Goal: Obtain resource: Obtain resource

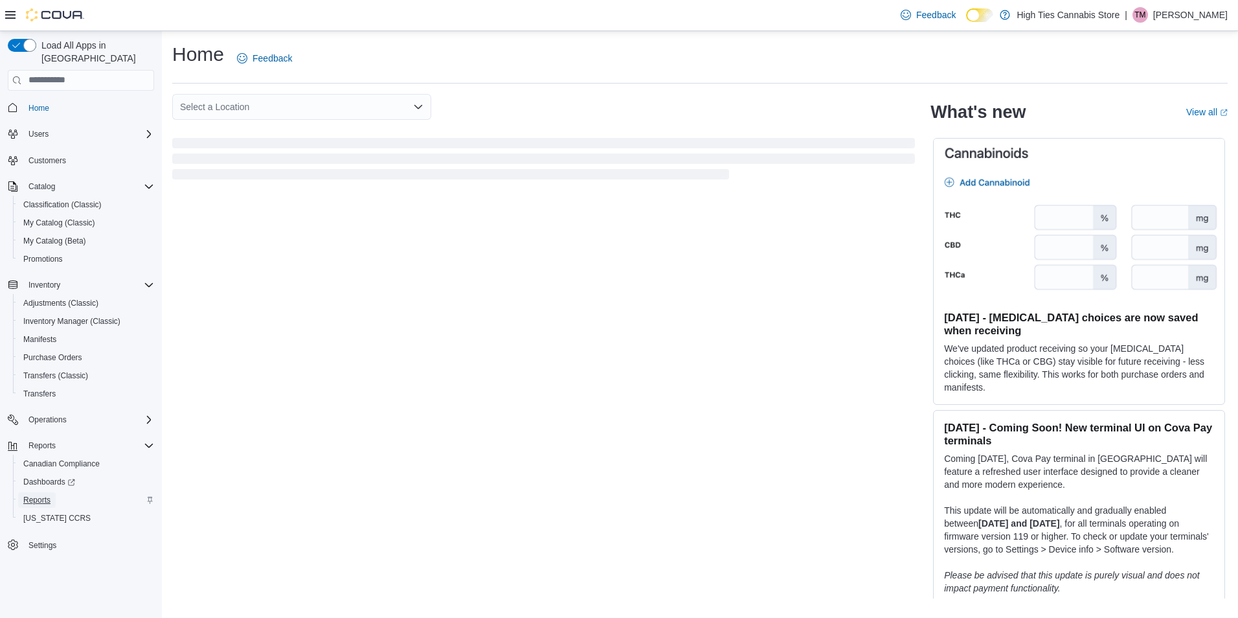
click at [47, 495] on span "Reports" at bounding box center [36, 500] width 27 height 10
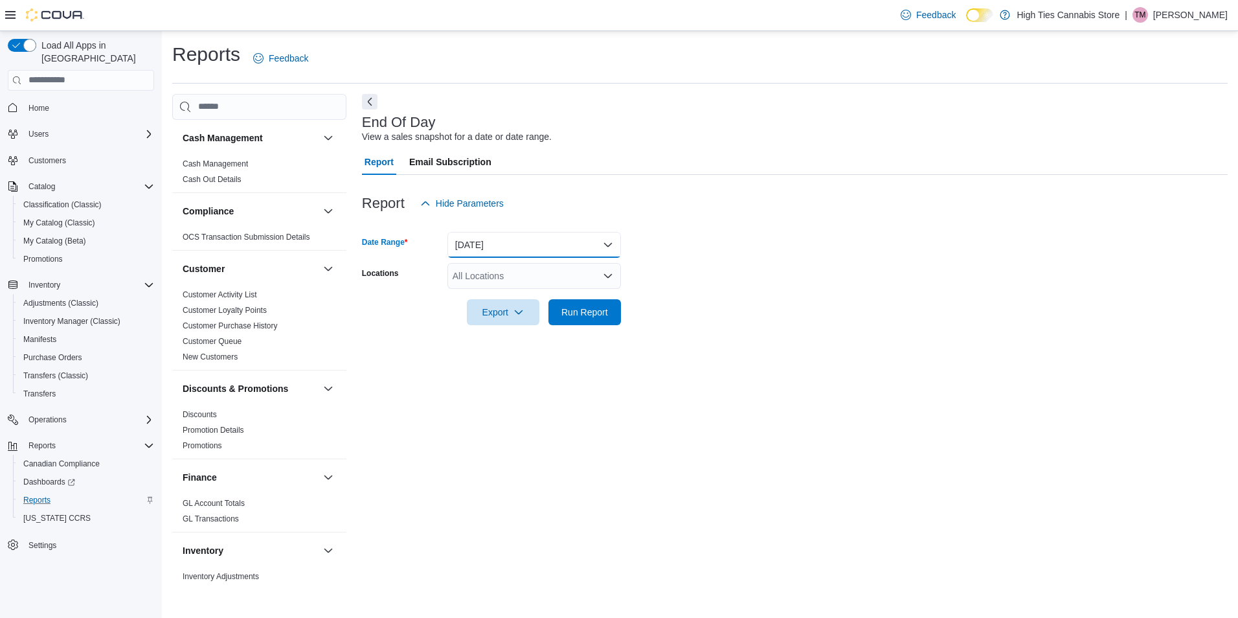
click at [570, 238] on button "[DATE]" at bounding box center [534, 245] width 174 height 26
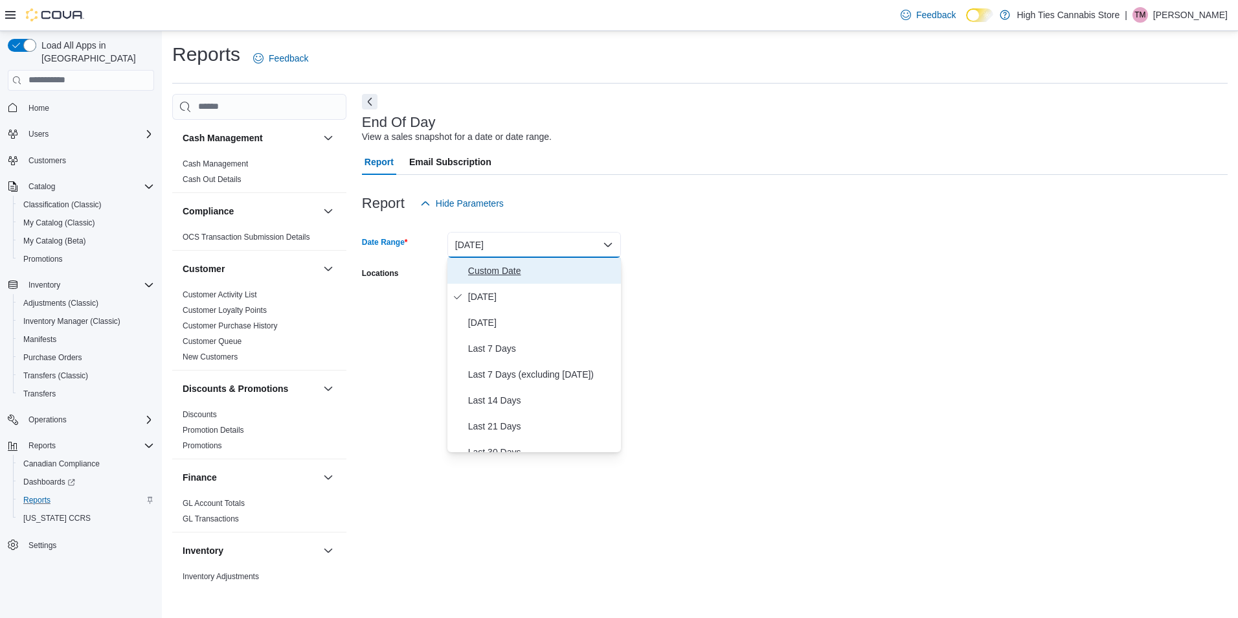
click at [508, 267] on span "Custom Date" at bounding box center [542, 271] width 148 height 16
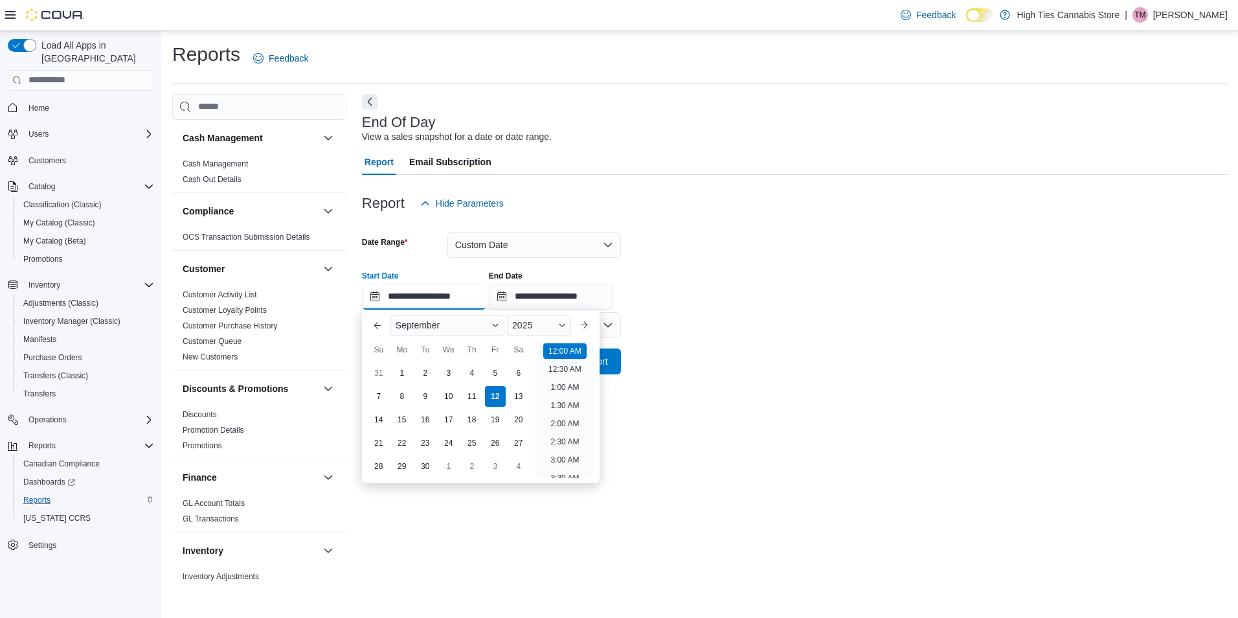
click at [406, 287] on input "**********" at bounding box center [424, 297] width 124 height 26
click at [429, 389] on div "9" at bounding box center [425, 396] width 23 height 23
type input "**********"
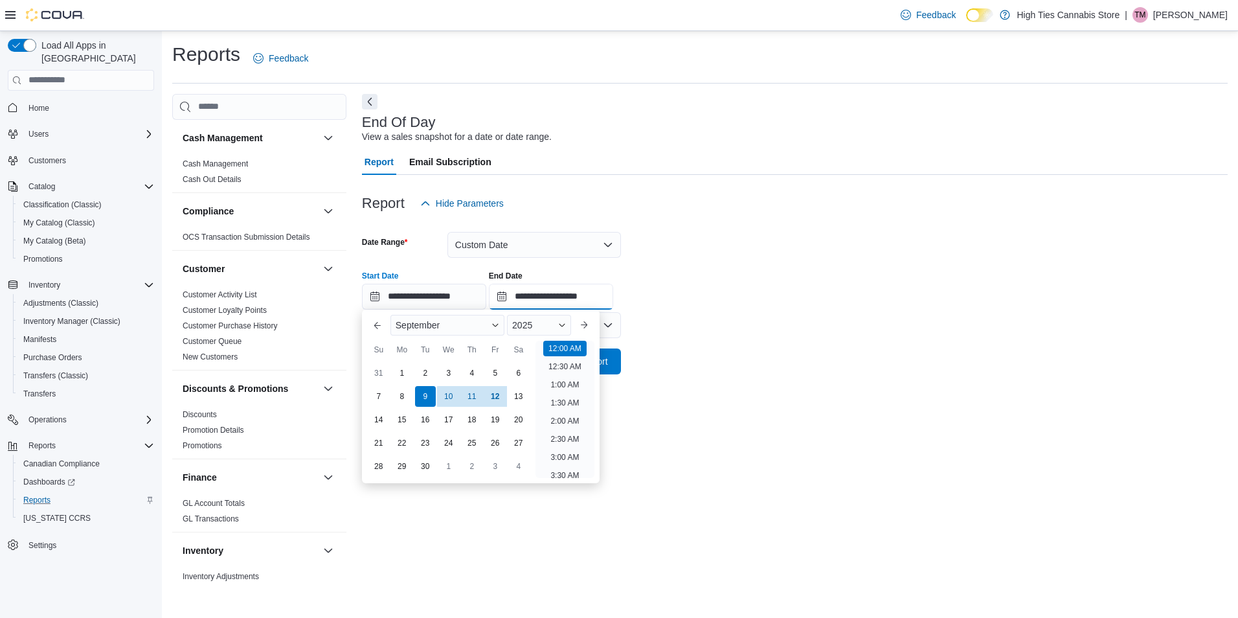
click at [548, 293] on input "**********" at bounding box center [551, 297] width 124 height 26
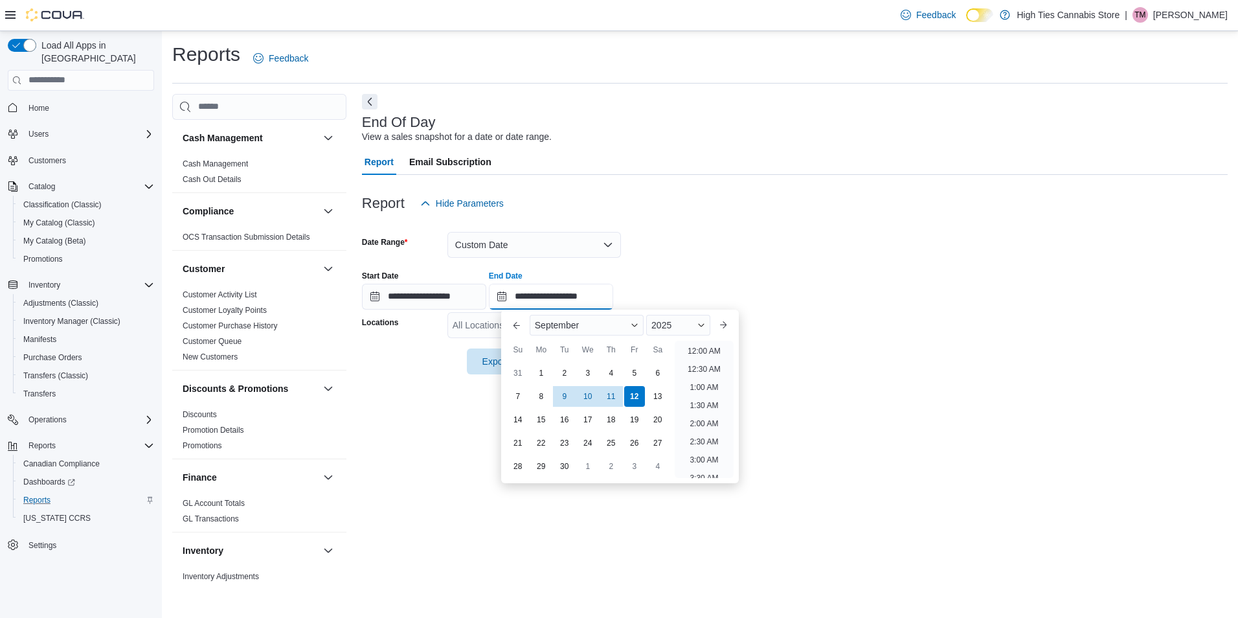
scroll to position [736, 0]
click at [561, 392] on div "9" at bounding box center [564, 396] width 23 height 23
type input "**********"
click at [784, 271] on div "**********" at bounding box center [795, 284] width 866 height 49
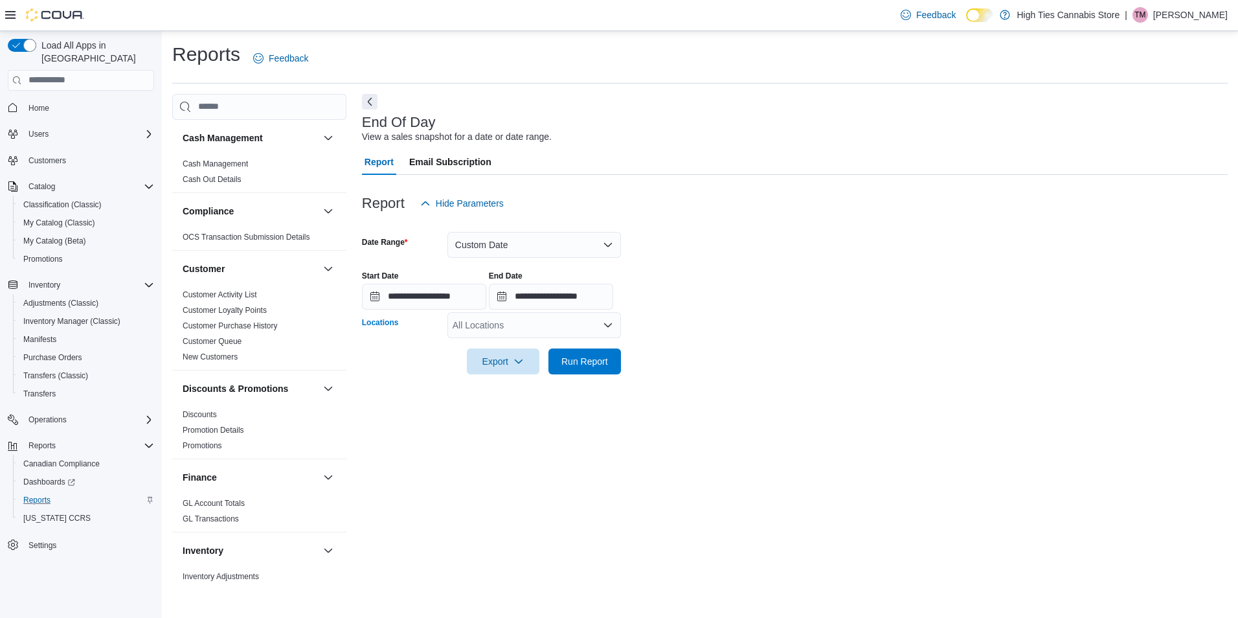
click at [609, 320] on icon "Open list of options" at bounding box center [608, 325] width 10 height 10
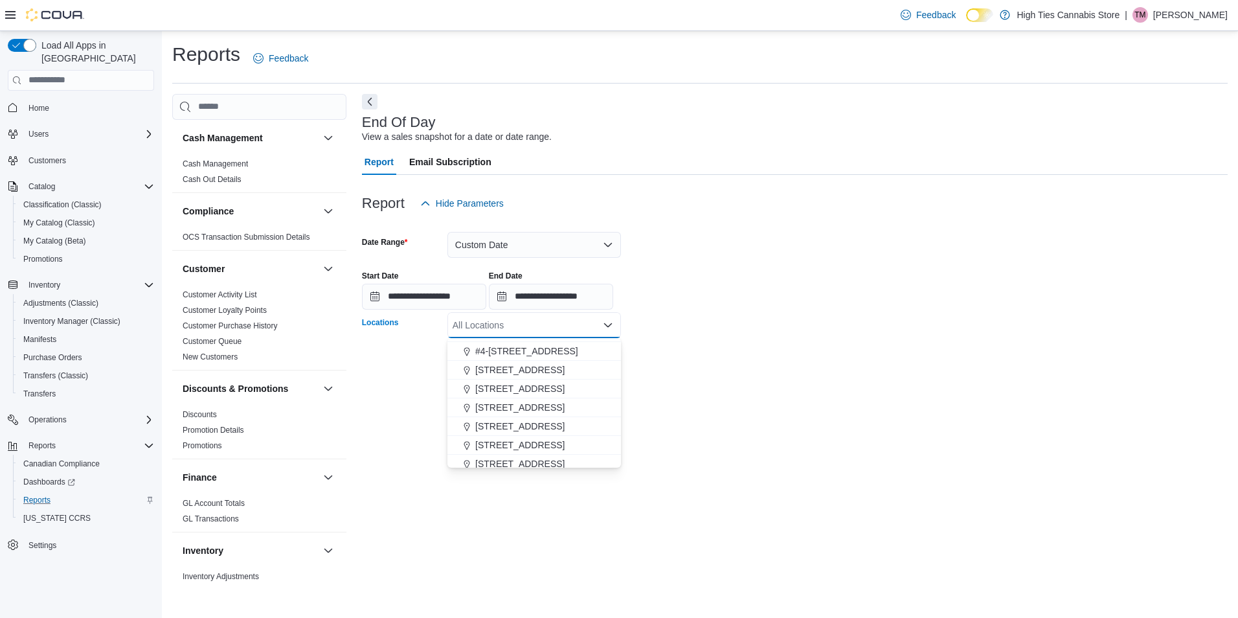
scroll to position [129, 0]
click at [524, 346] on span "[STREET_ADDRESS]" at bounding box center [519, 349] width 89 height 13
click at [734, 365] on form "**********" at bounding box center [795, 295] width 866 height 158
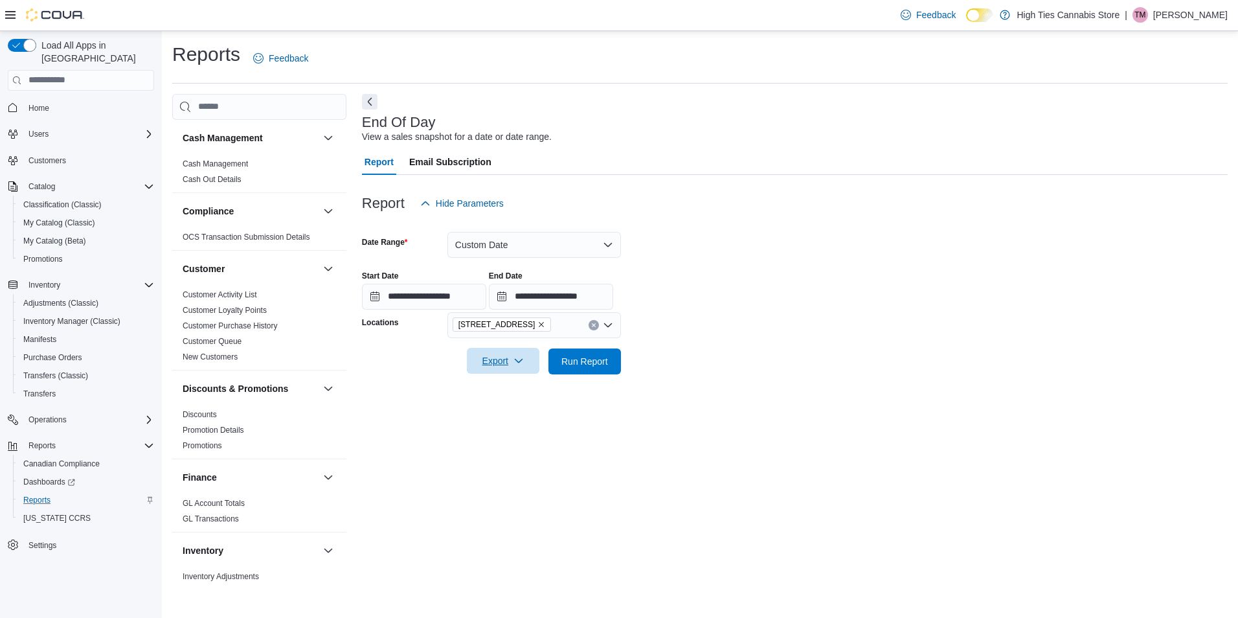
click at [484, 355] on span "Export" at bounding box center [503, 361] width 57 height 26
click at [493, 409] on span "Export to Pdf" at bounding box center [505, 413] width 58 height 10
click at [515, 357] on icon "button" at bounding box center [518, 360] width 10 height 10
click at [515, 412] on span "Export to Pdf" at bounding box center [505, 413] width 58 height 10
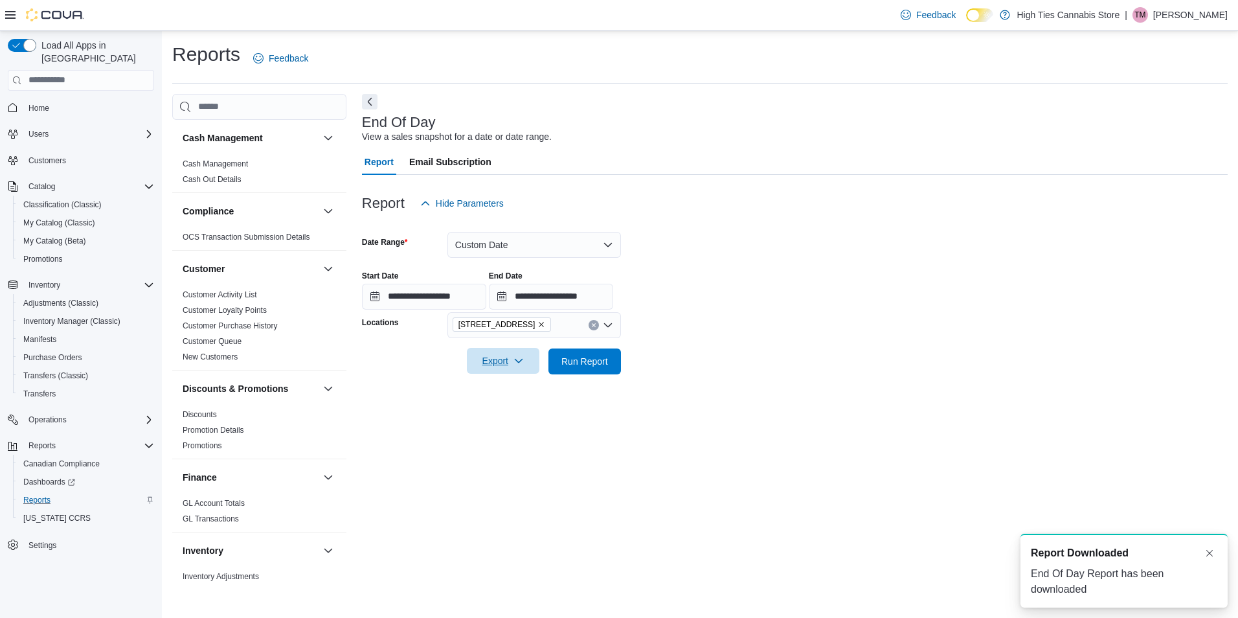
scroll to position [0, 0]
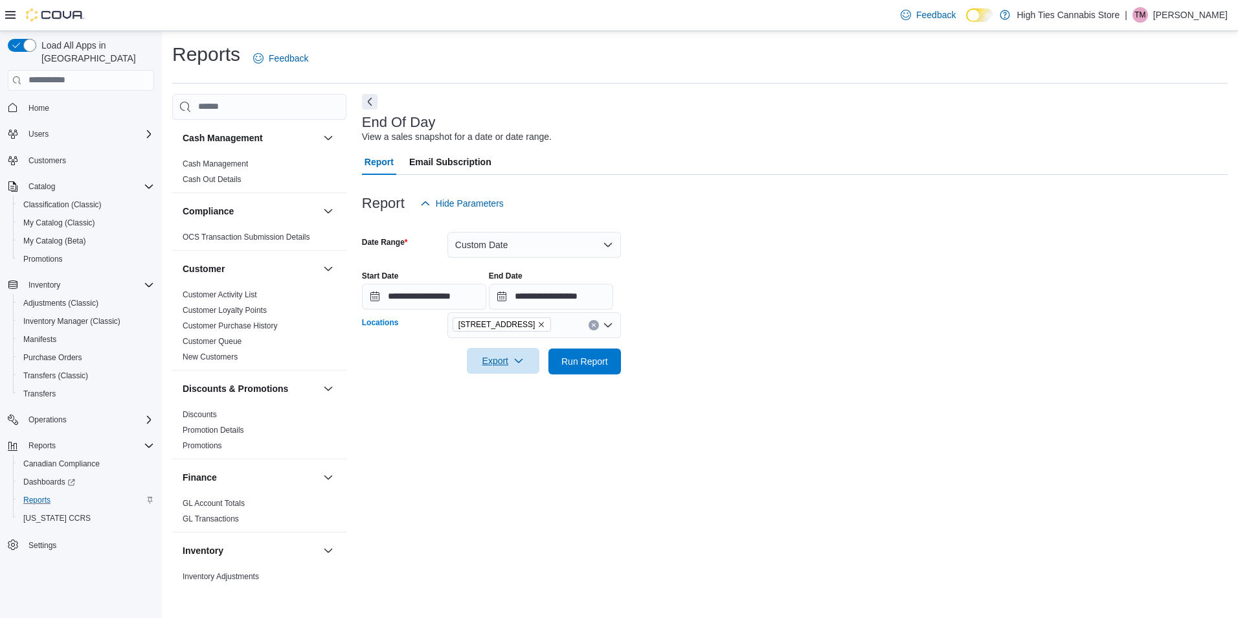
drag, startPoint x: 522, startPoint y: 323, endPoint x: 525, endPoint y: 336, distance: 13.3
click at [537, 324] on icon "Remove 179 Montreal Rd from selection in this group" at bounding box center [541, 324] width 8 height 8
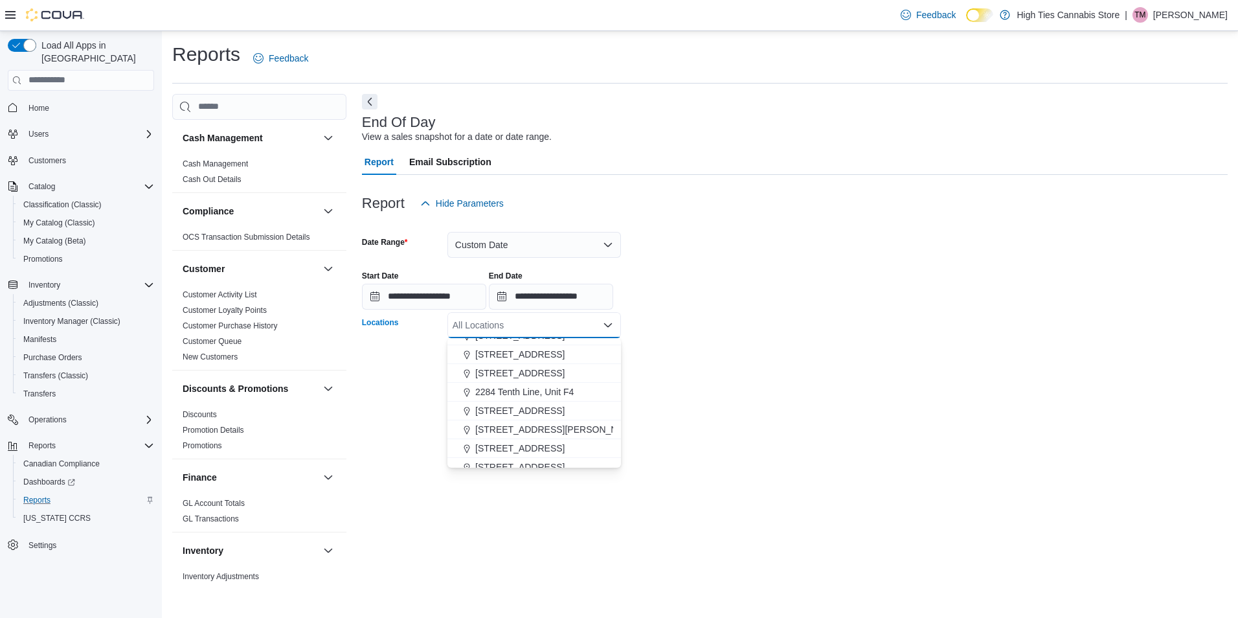
scroll to position [129, 0]
click at [515, 382] on span "2284 Tenth Line, Unit F4" at bounding box center [524, 386] width 98 height 13
click at [745, 366] on form "**********" at bounding box center [795, 295] width 866 height 158
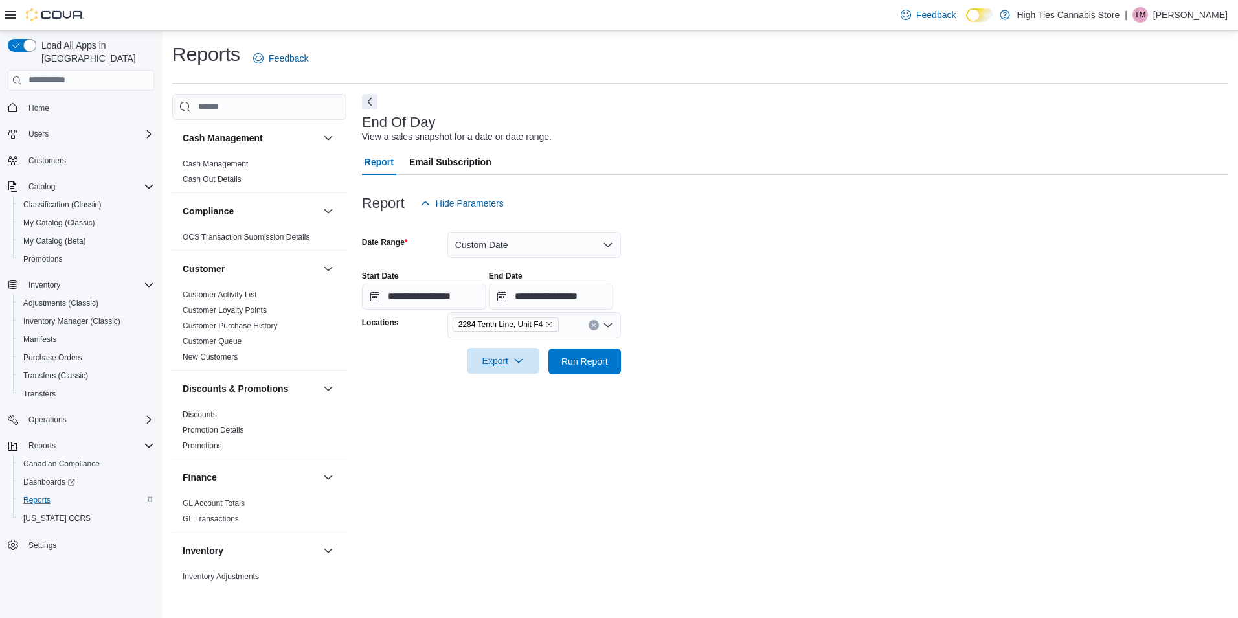
click at [503, 357] on span "Export" at bounding box center [503, 361] width 57 height 26
click at [504, 410] on span "Export to Pdf" at bounding box center [505, 413] width 58 height 10
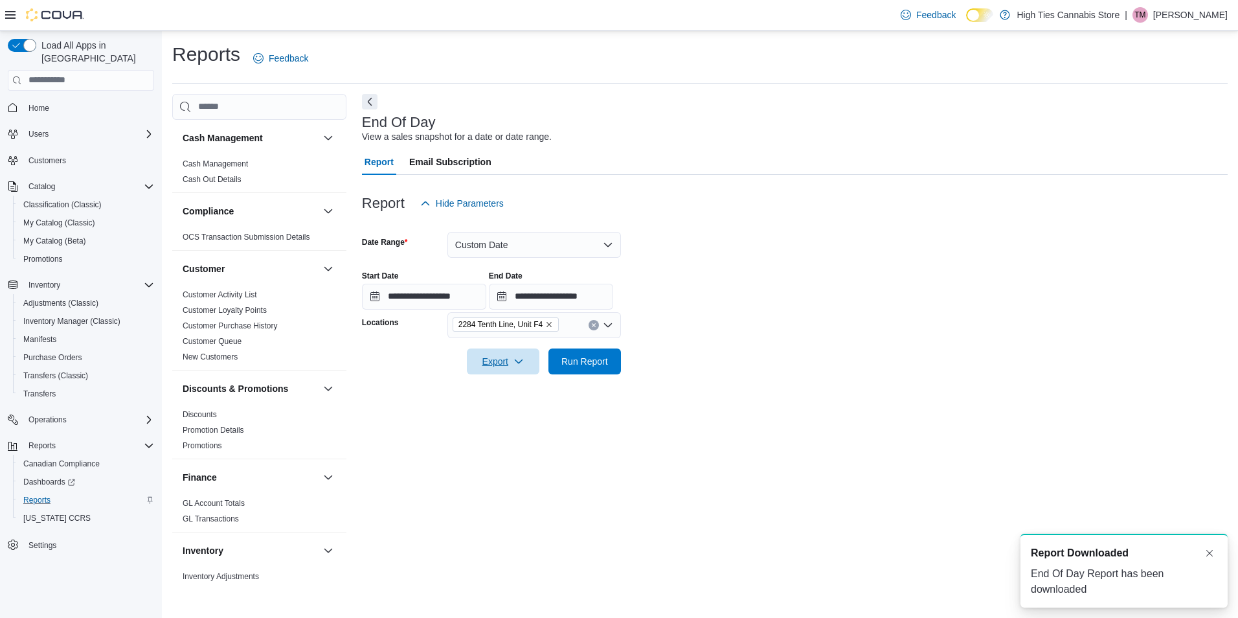
scroll to position [0, 0]
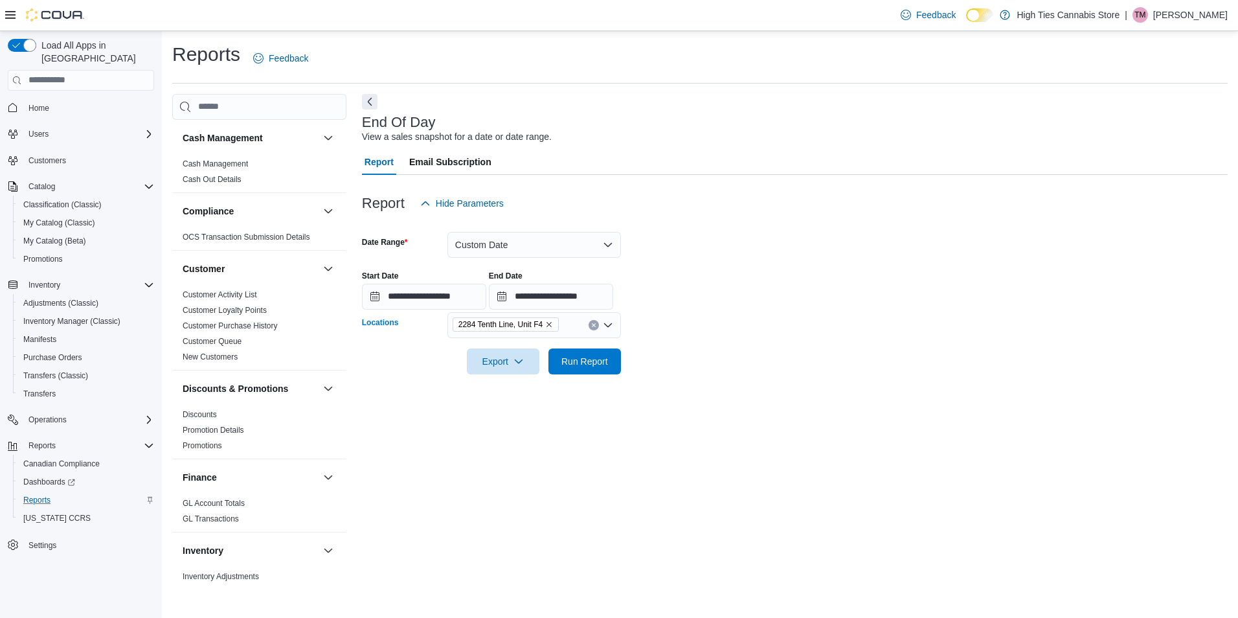
click at [552, 324] on icon "Remove 2284 Tenth Line, Unit F4 from selection in this group" at bounding box center [549, 324] width 8 height 8
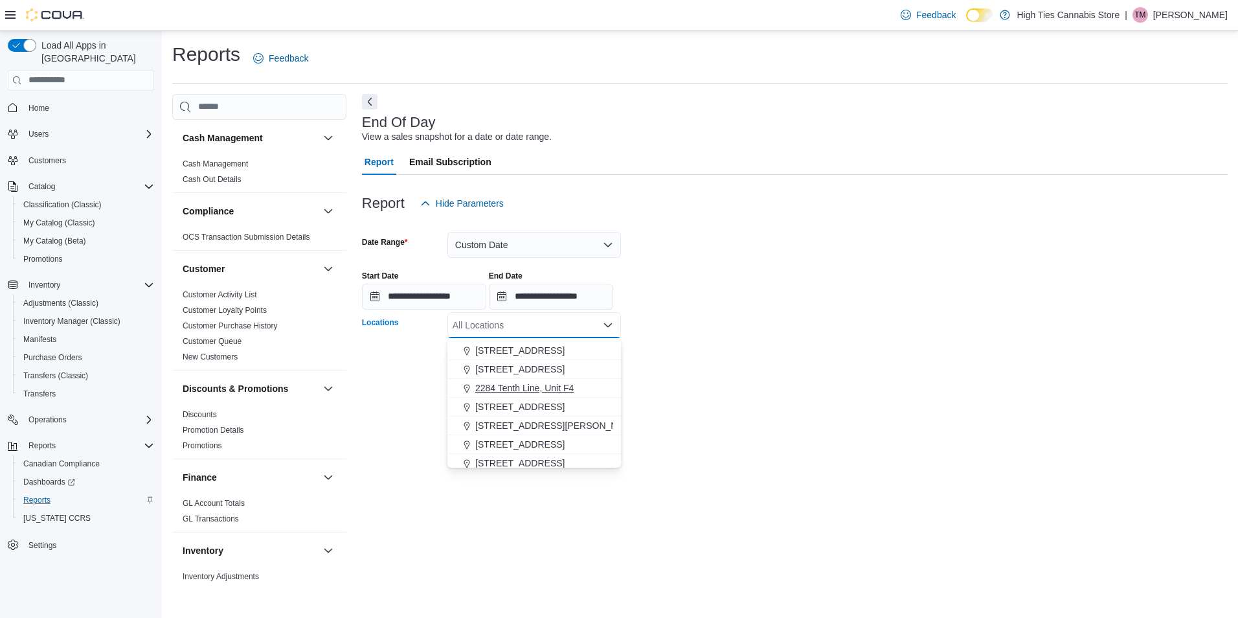
scroll to position [129, 0]
click at [531, 425] on span "[STREET_ADDRESS][PERSON_NAME]" at bounding box center [557, 424] width 164 height 13
click at [748, 412] on div "**********" at bounding box center [795, 338] width 866 height 489
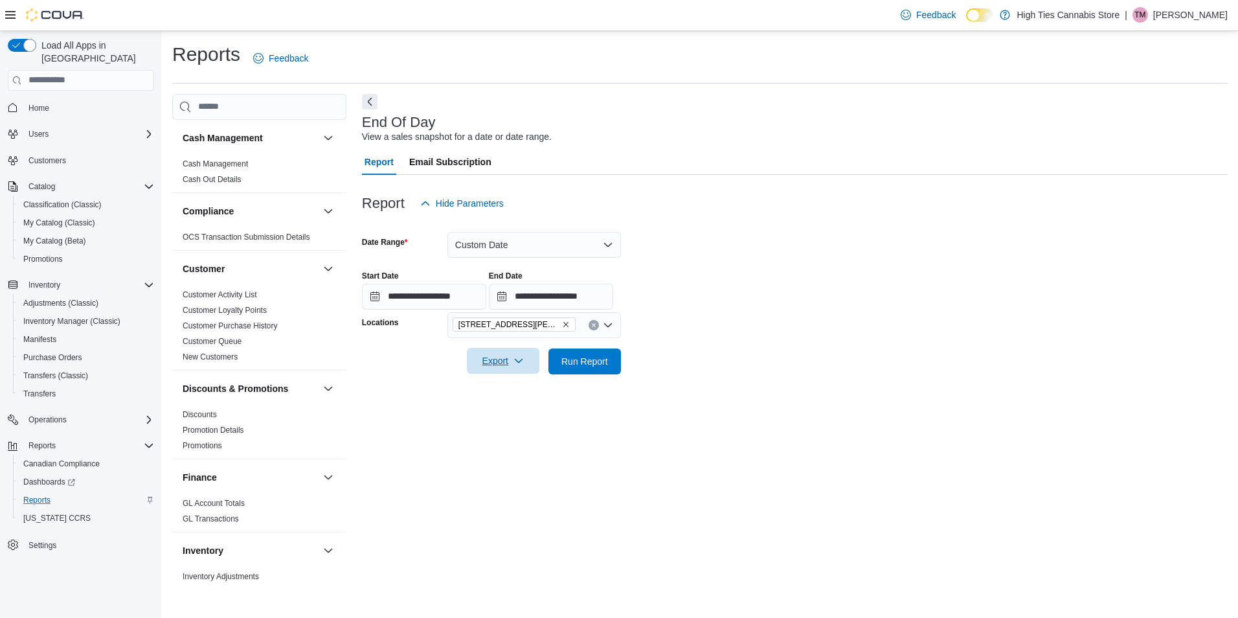
drag, startPoint x: 503, startPoint y: 362, endPoint x: 507, endPoint y: 370, distance: 9.3
click at [504, 364] on span "Export" at bounding box center [503, 361] width 57 height 26
click at [511, 414] on span "Export to Pdf" at bounding box center [505, 413] width 58 height 10
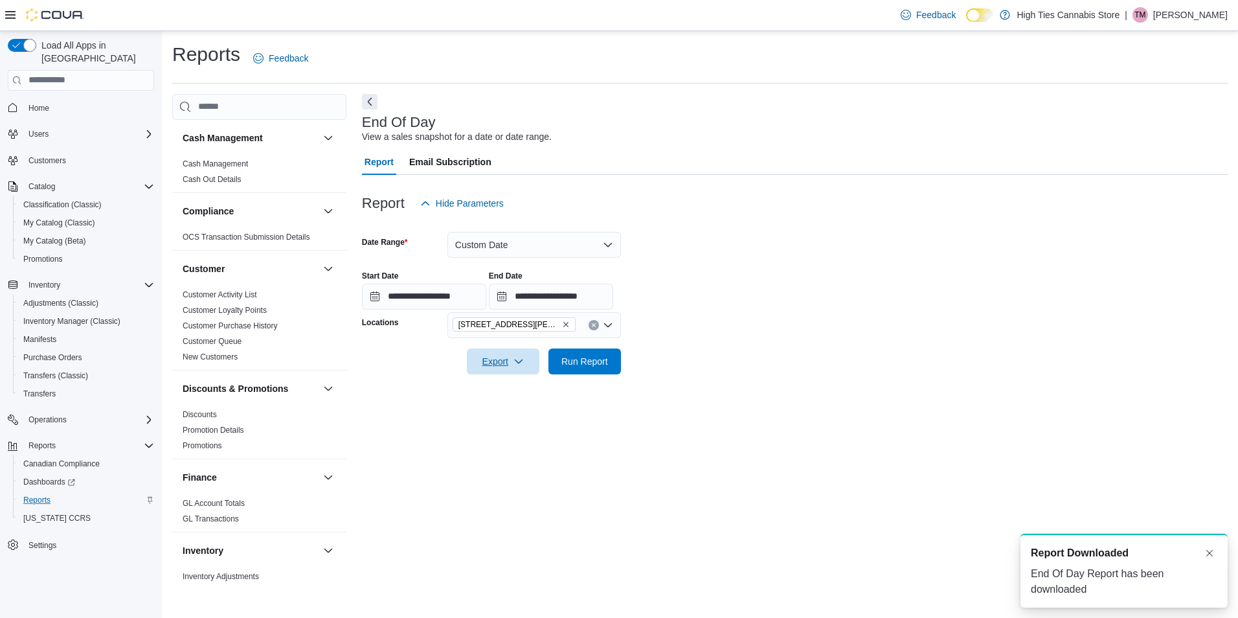
scroll to position [0, 0]
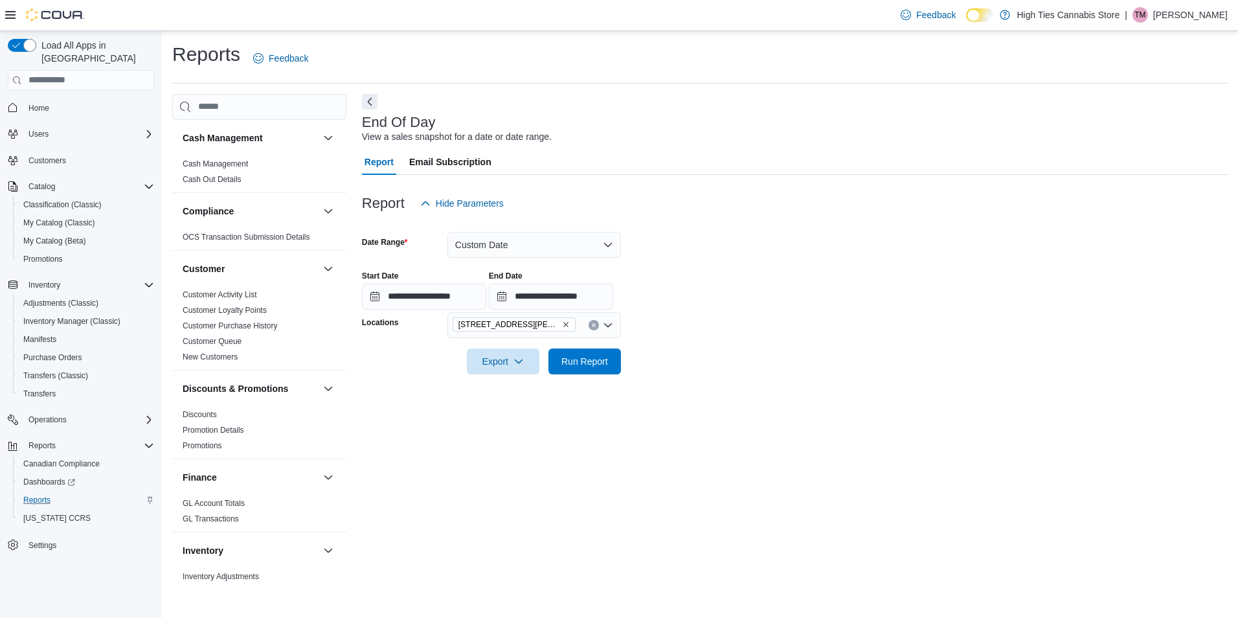
click at [562, 321] on icon "Remove 2518-2520 Innes Rd from selection in this group" at bounding box center [566, 324] width 8 height 8
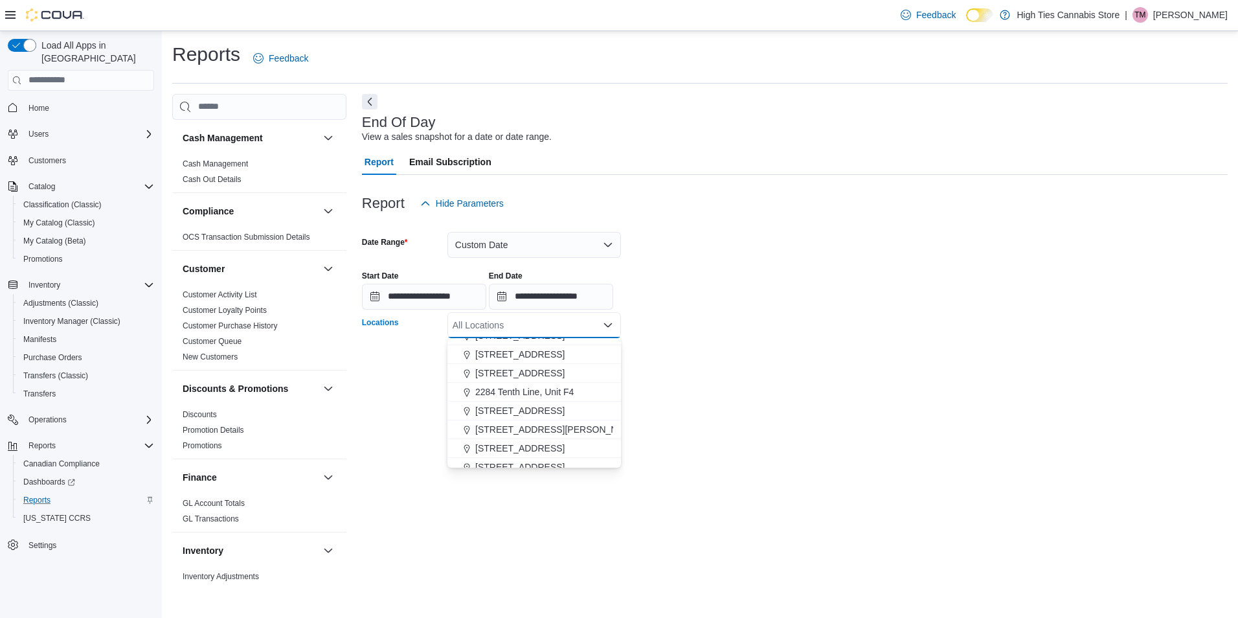
scroll to position [129, 0]
click at [524, 444] on span "[STREET_ADDRESS]" at bounding box center [519, 442] width 89 height 13
click at [780, 435] on div "**********" at bounding box center [795, 338] width 866 height 489
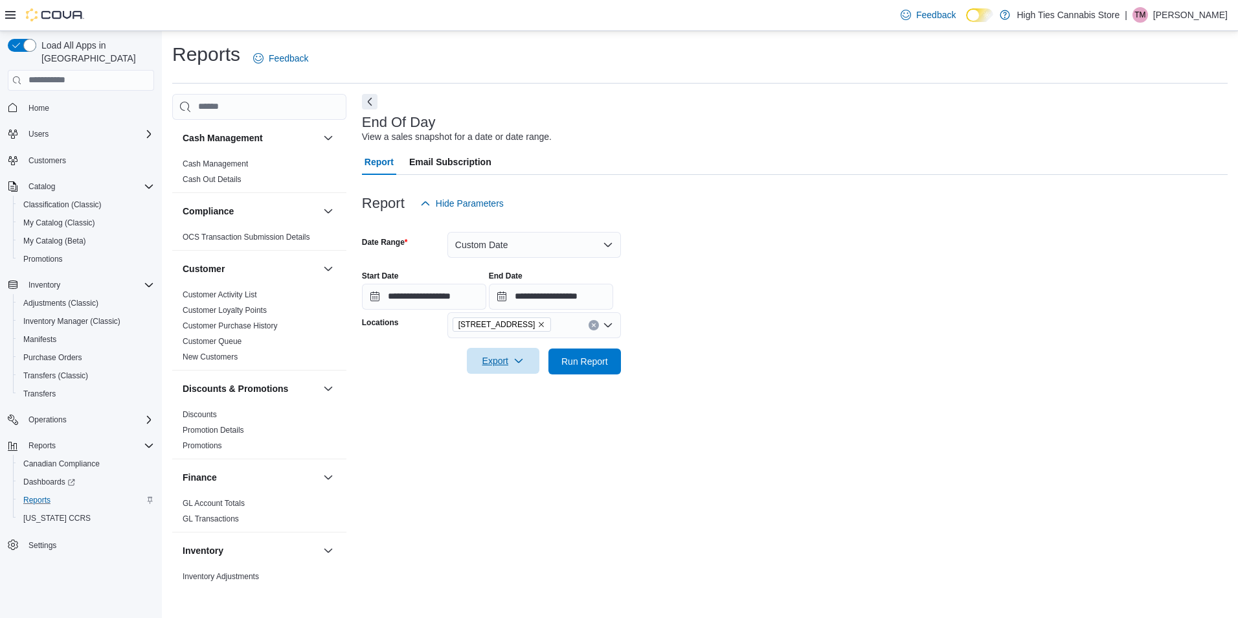
click at [513, 357] on icon "button" at bounding box center [518, 360] width 10 height 10
click at [514, 407] on button "Export to Pdf" at bounding box center [505, 413] width 74 height 26
click at [539, 325] on icon "Remove 484 Rideau Street from selection in this group" at bounding box center [541, 324] width 5 height 5
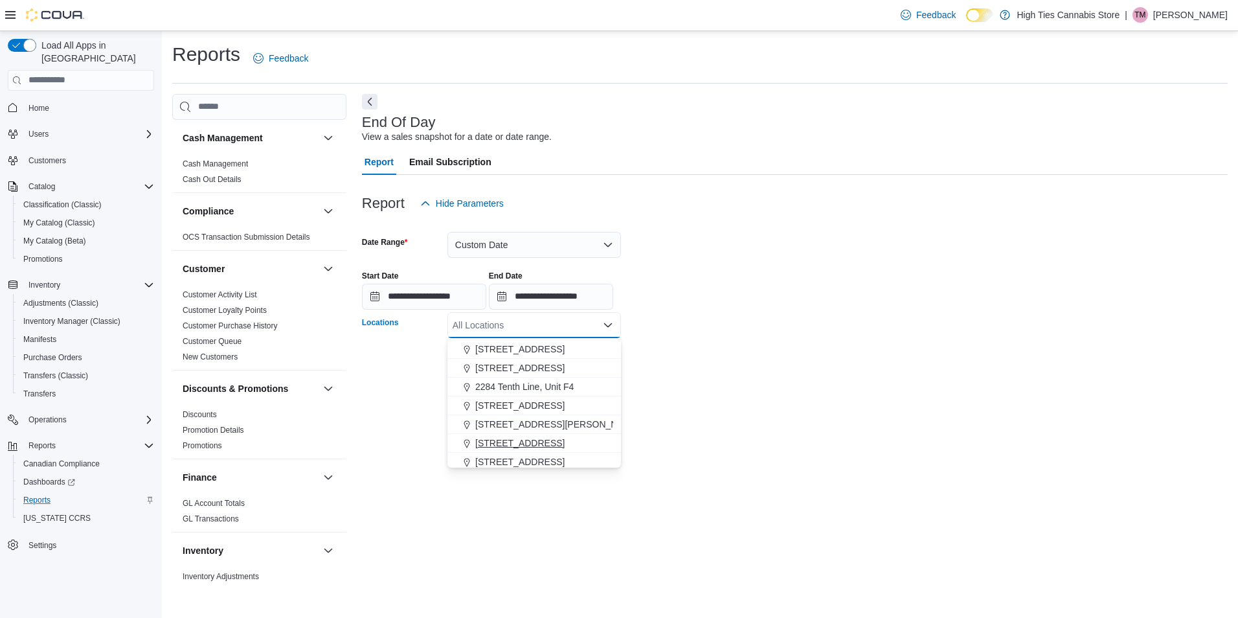
scroll to position [194, 0]
click at [539, 414] on span "[STREET_ADDRESS]" at bounding box center [519, 415] width 89 height 13
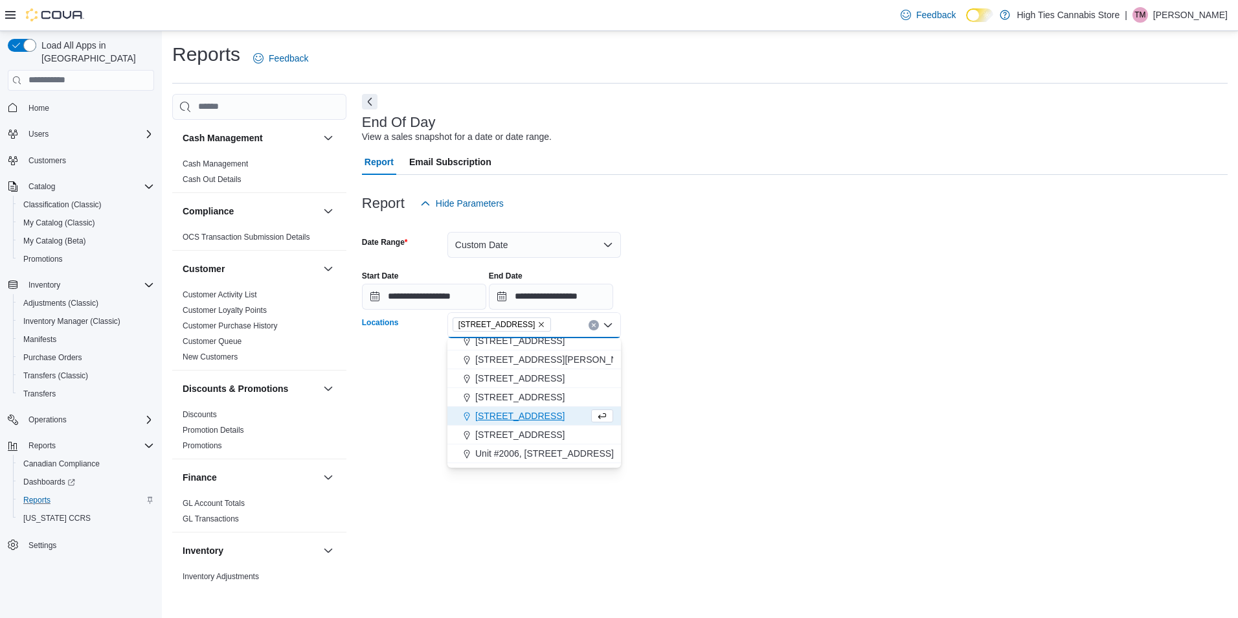
click at [778, 405] on div "**********" at bounding box center [795, 338] width 866 height 489
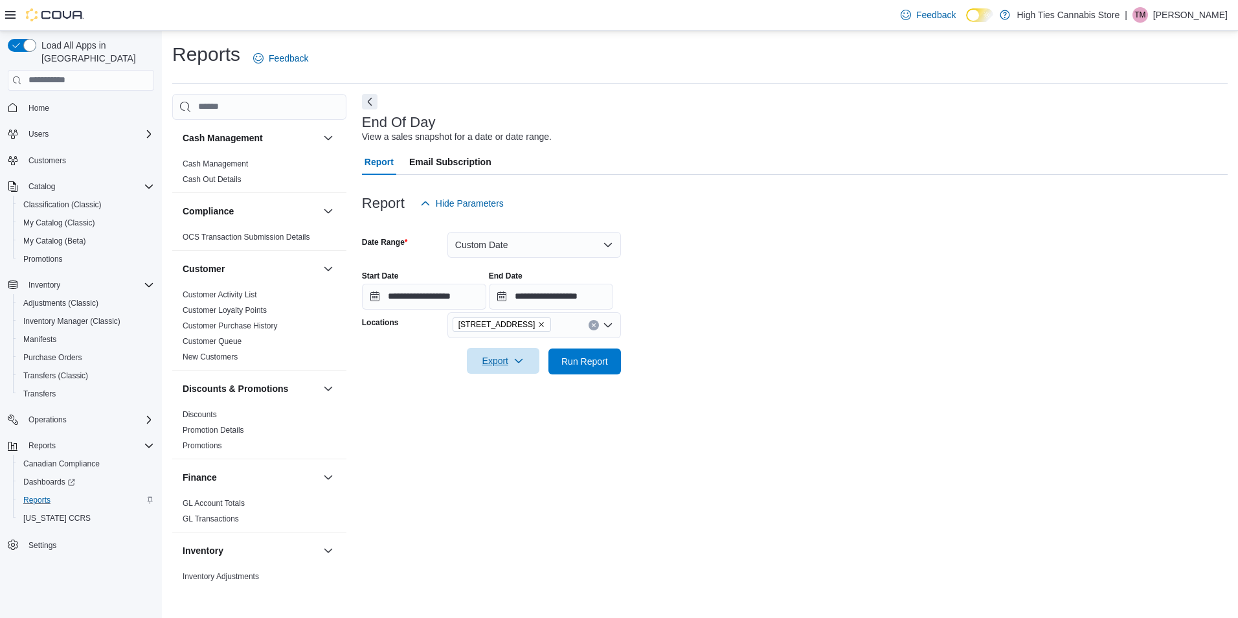
click at [510, 359] on span "Export" at bounding box center [503, 361] width 57 height 26
click at [510, 411] on span "Export to Pdf" at bounding box center [505, 413] width 58 height 10
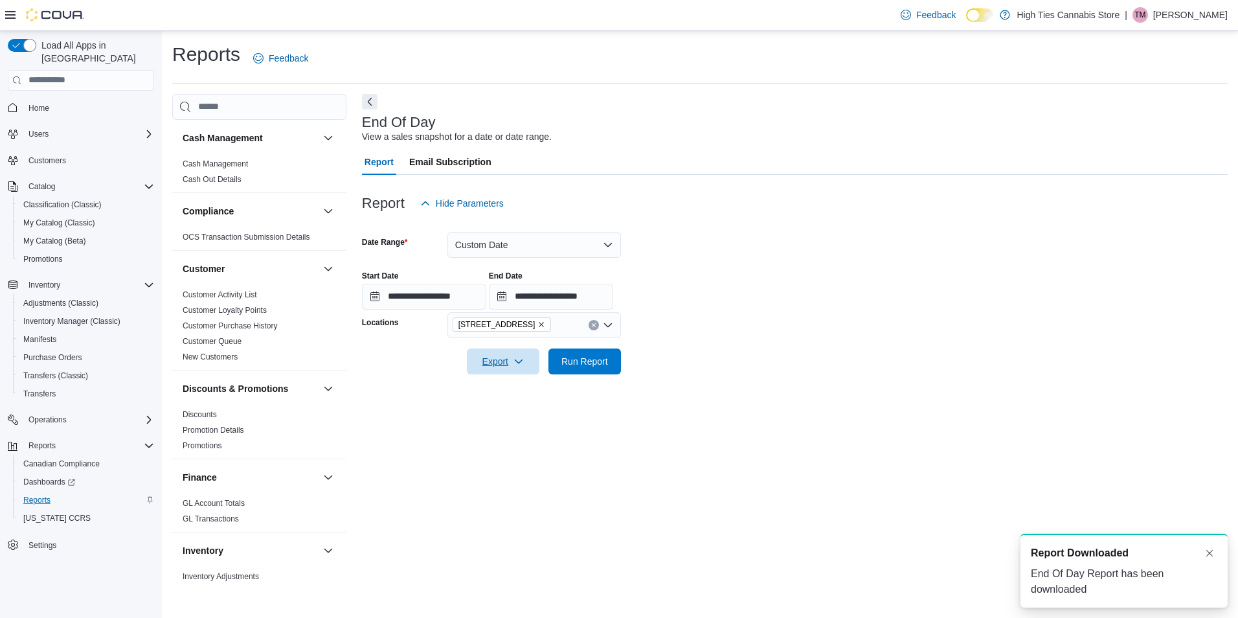
scroll to position [0, 0]
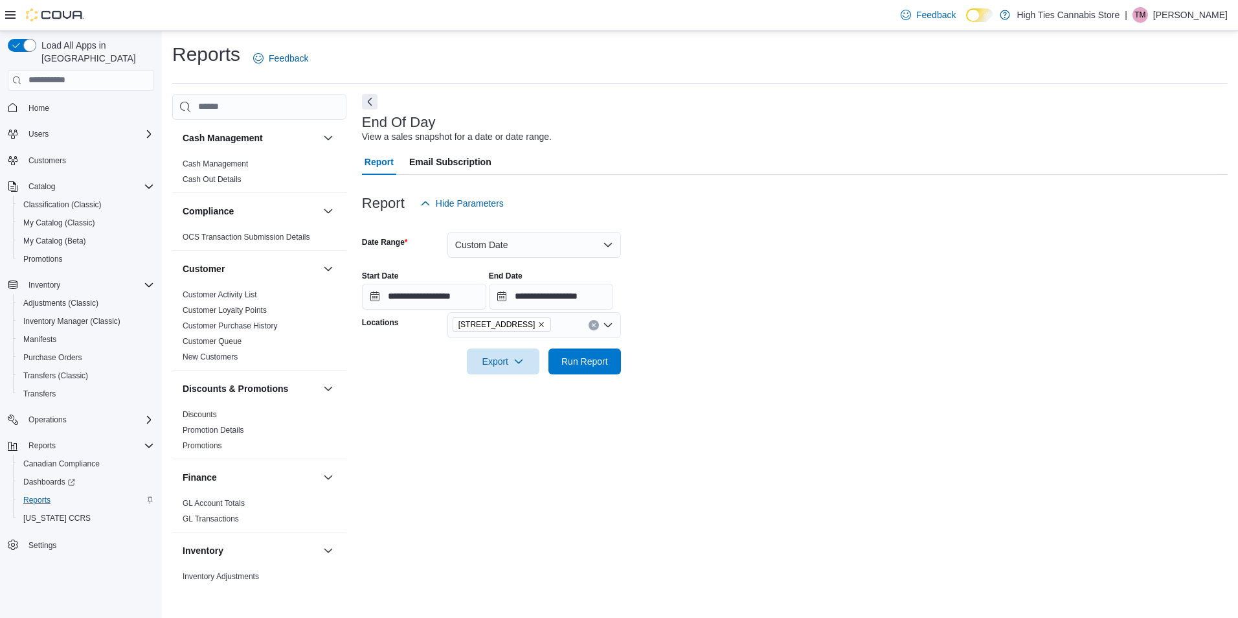
click at [537, 327] on icon "Remove 5787 County Rd 17 from selection in this group" at bounding box center [541, 324] width 8 height 8
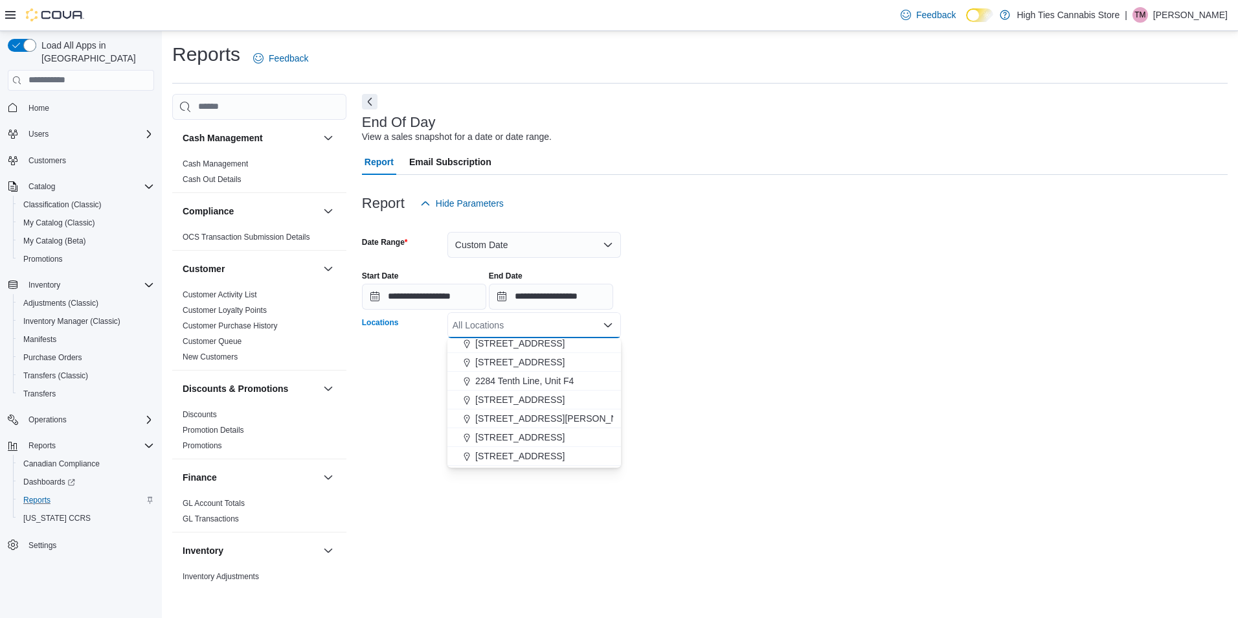
scroll to position [227, 0]
click at [547, 442] on span "Unit #2006, [STREET_ADDRESS][PERSON_NAME]" at bounding box center [581, 439] width 213 height 13
click at [726, 429] on div "**********" at bounding box center [795, 338] width 866 height 489
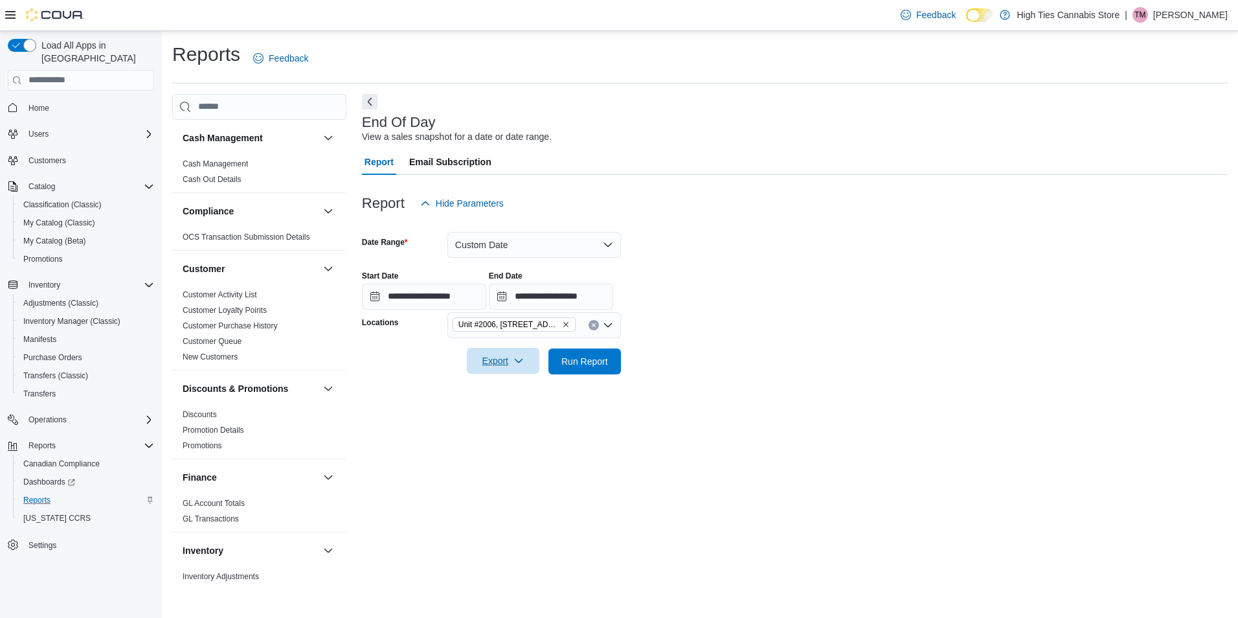
drag, startPoint x: 493, startPoint y: 352, endPoint x: 495, endPoint y: 372, distance: 19.5
click at [493, 353] on span "Export" at bounding box center [503, 361] width 57 height 26
click at [495, 412] on span "Export to Pdf" at bounding box center [505, 413] width 58 height 10
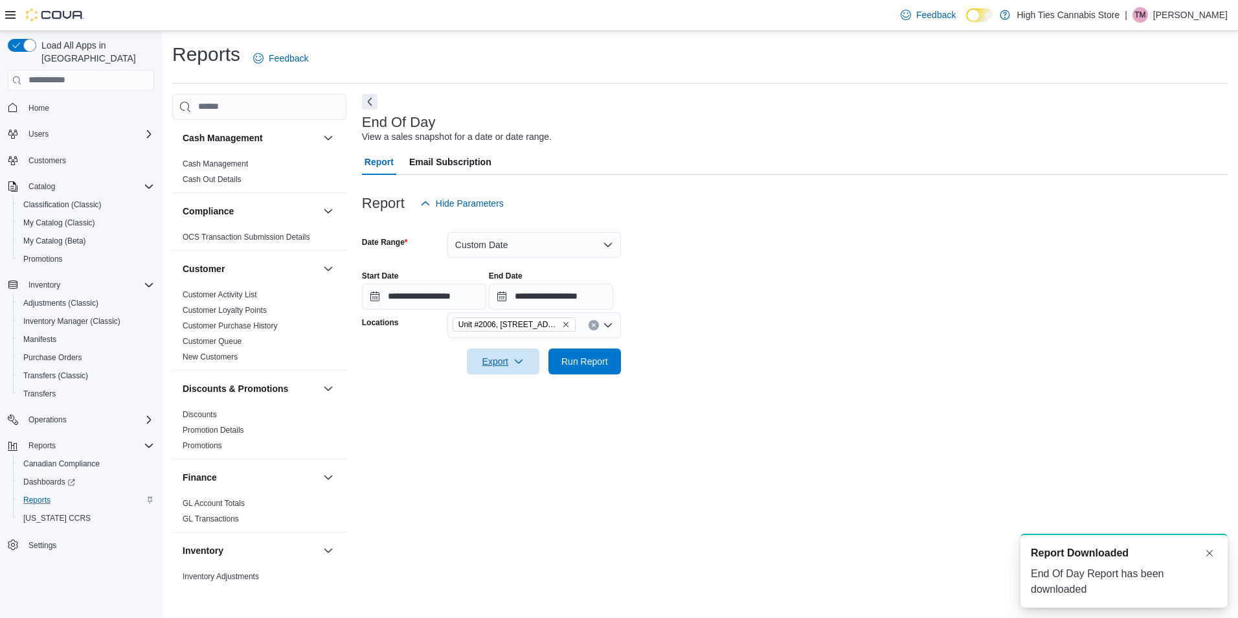
scroll to position [0, 0]
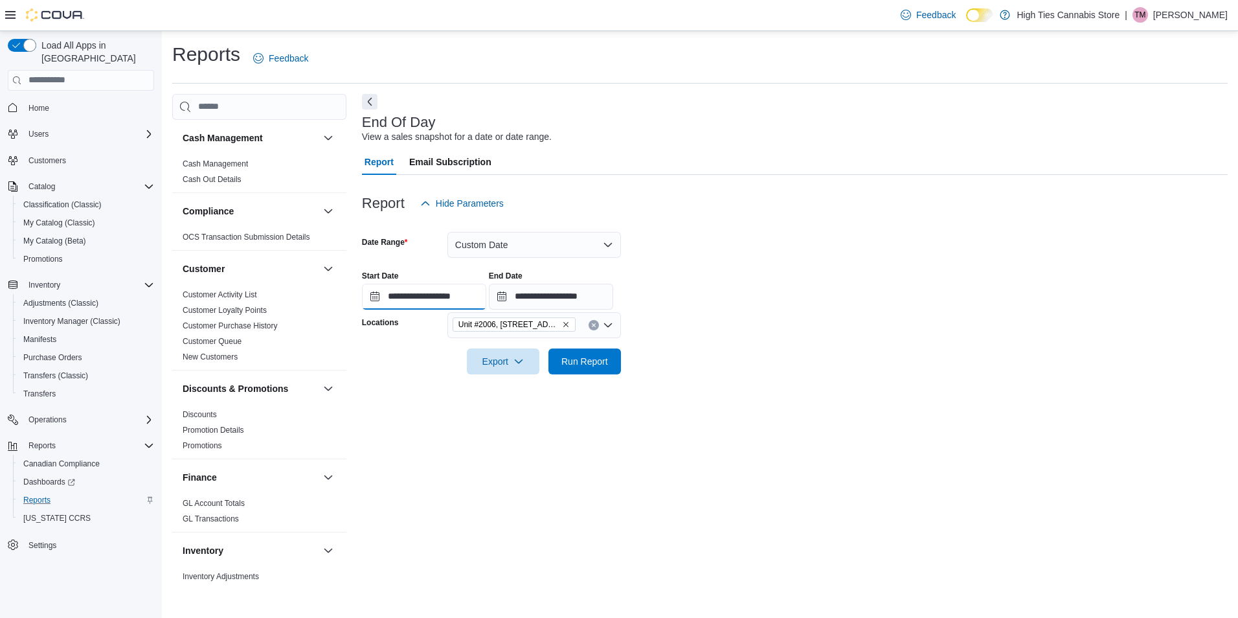
click at [406, 300] on input "**********" at bounding box center [424, 297] width 124 height 26
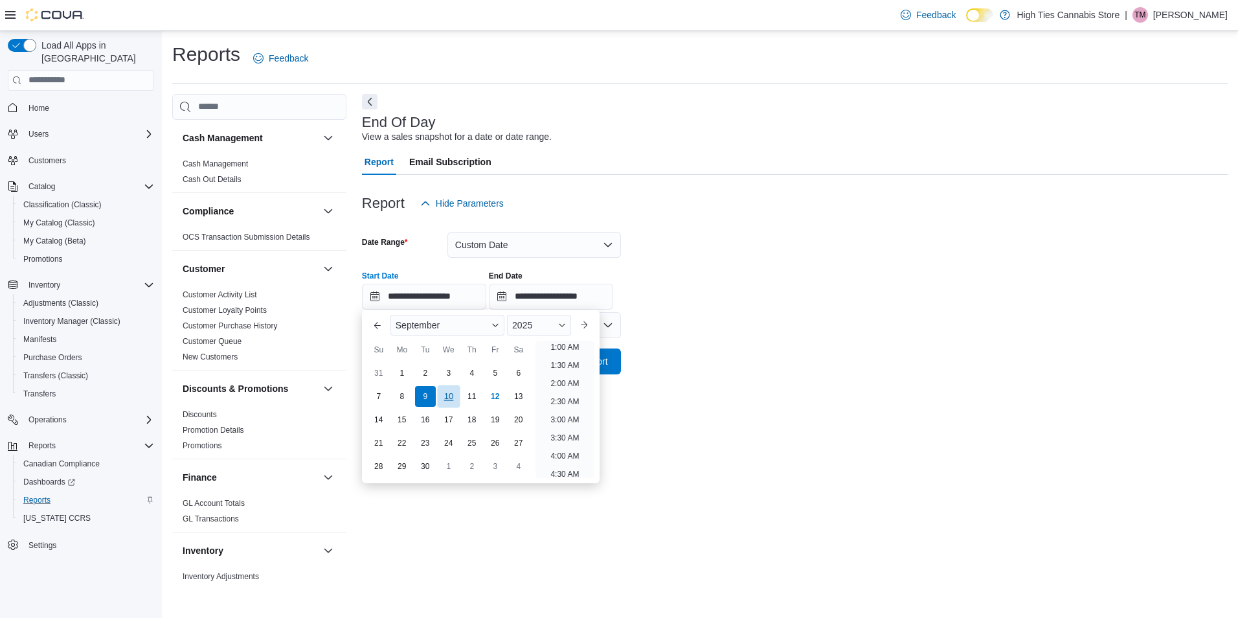
click at [456, 395] on div "10" at bounding box center [448, 396] width 23 height 23
type input "**********"
click at [829, 354] on form "**********" at bounding box center [795, 295] width 866 height 158
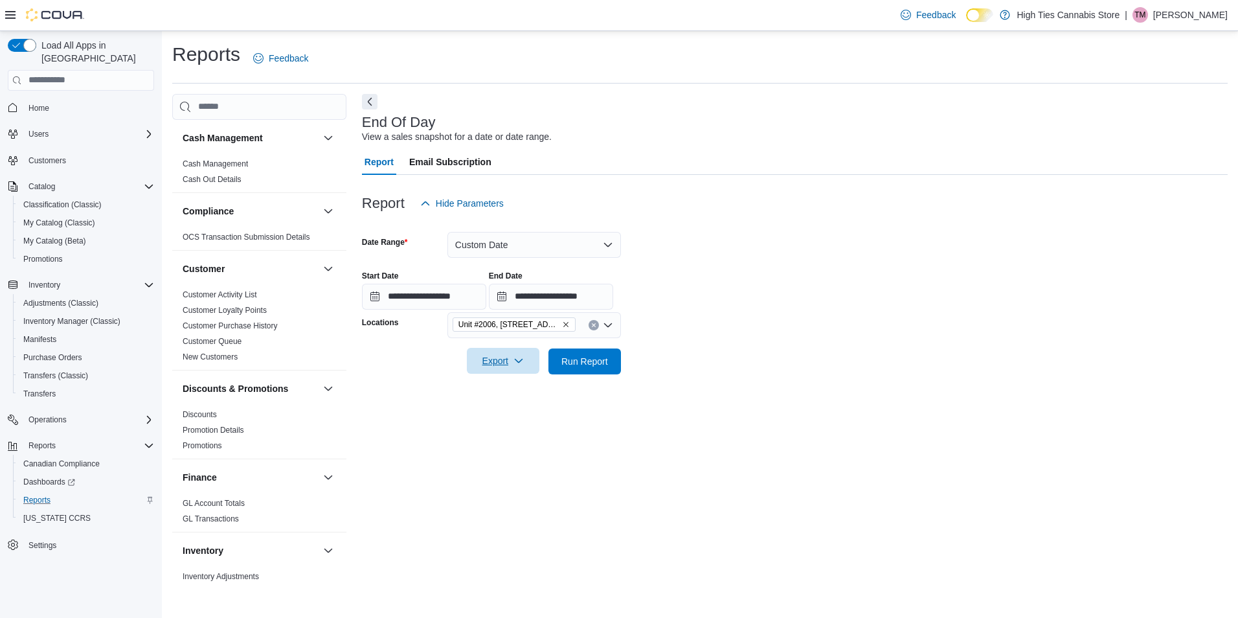
click at [509, 366] on span "Export" at bounding box center [503, 361] width 57 height 26
click at [517, 411] on span "Export to Pdf" at bounding box center [505, 413] width 58 height 10
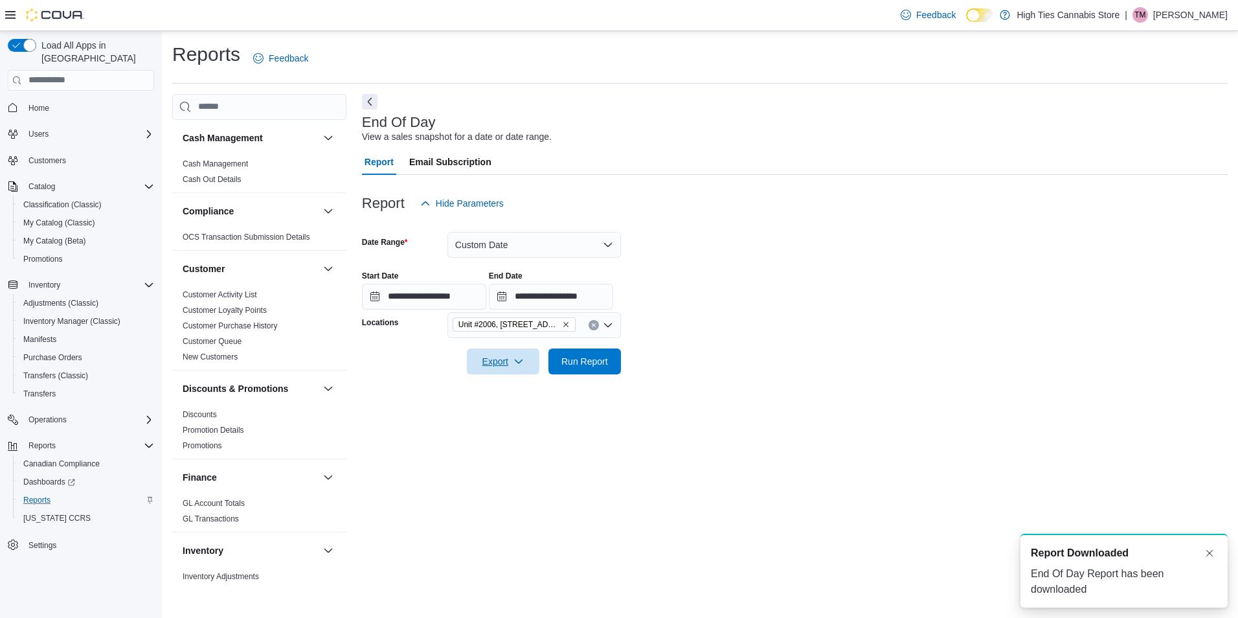
scroll to position [0, 0]
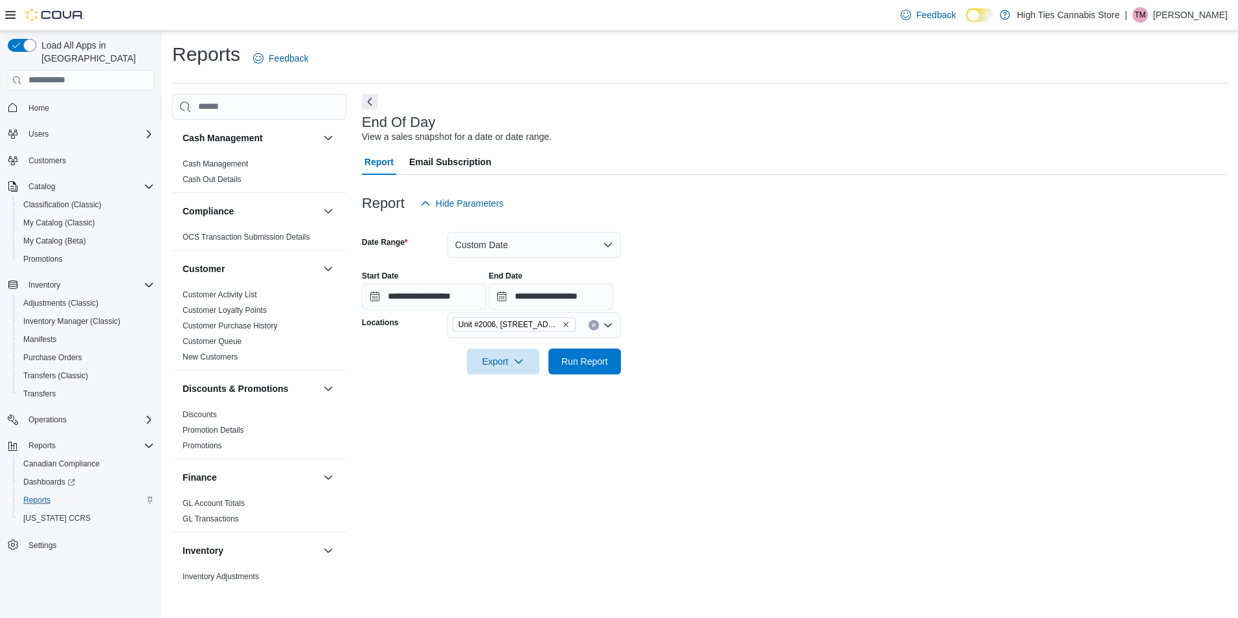
click at [565, 324] on icon "Remove Unit #2006, 3320 McCarthy Blvd from selection in this group" at bounding box center [565, 324] width 5 height 5
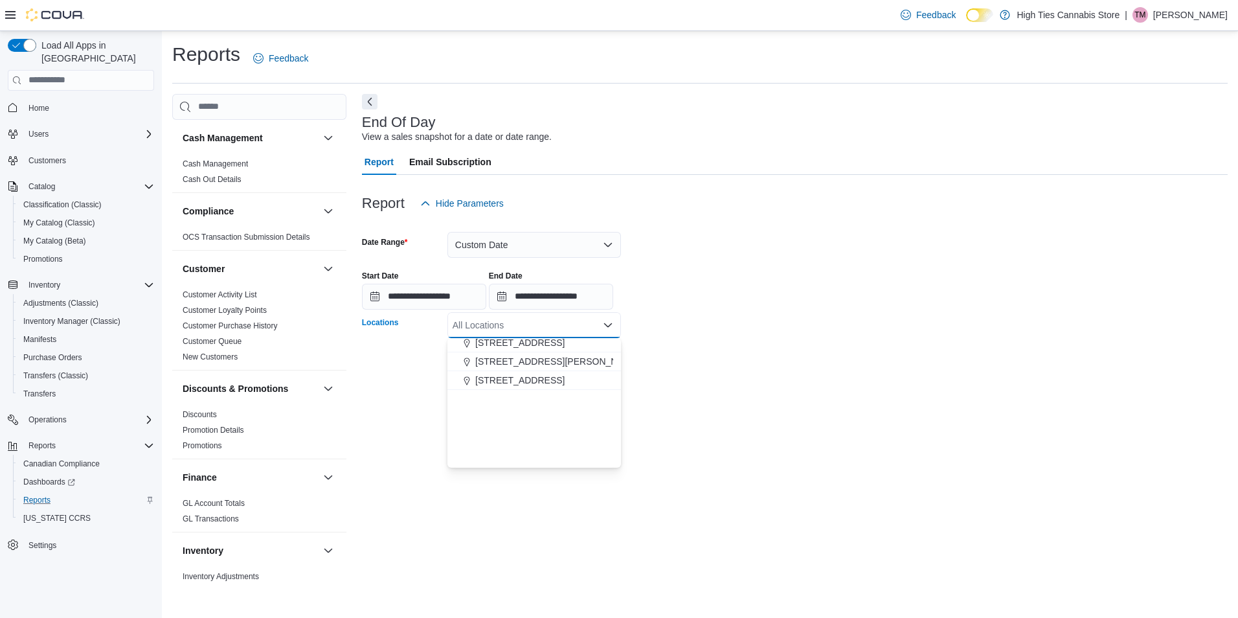
scroll to position [227, 0]
click at [536, 378] on span "[STREET_ADDRESS]" at bounding box center [519, 382] width 89 height 13
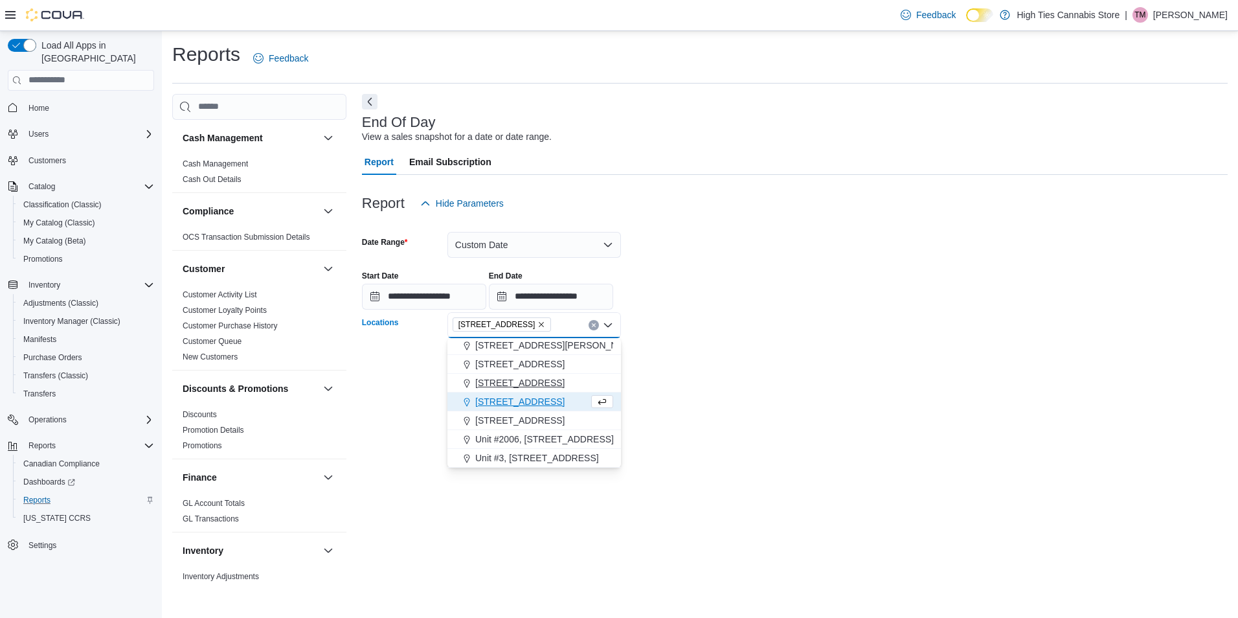
scroll to position [208, 0]
click at [737, 381] on div at bounding box center [795, 382] width 866 height 16
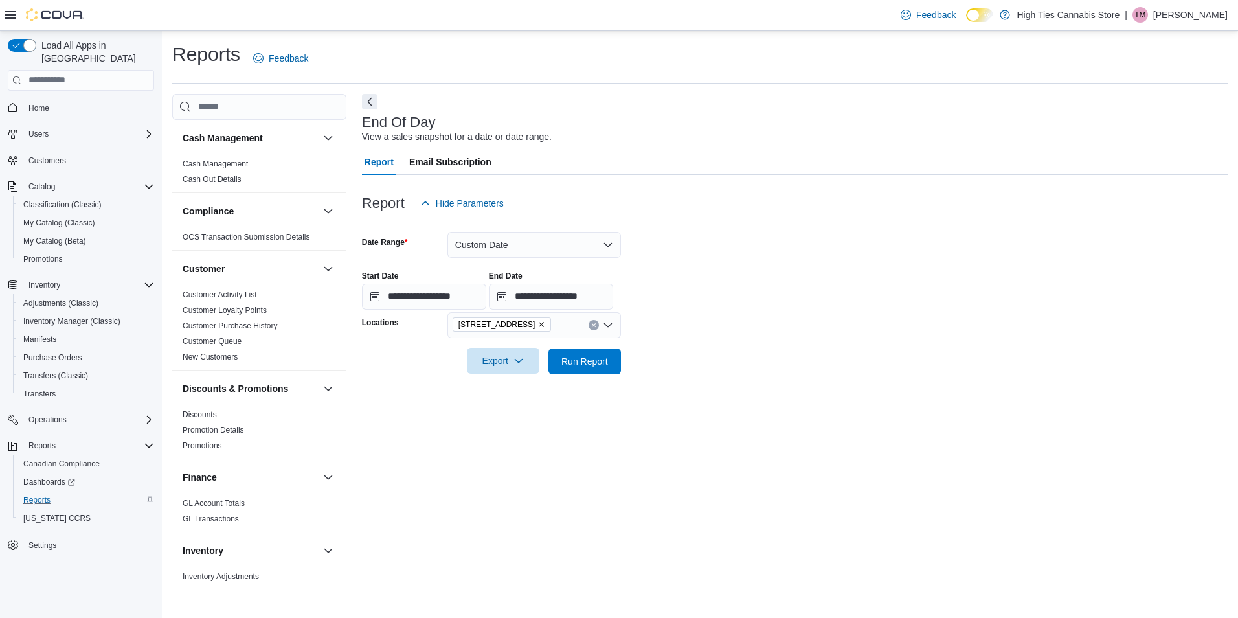
click at [511, 360] on span "Export" at bounding box center [503, 361] width 57 height 26
click at [508, 417] on span "Export to Pdf" at bounding box center [505, 413] width 58 height 10
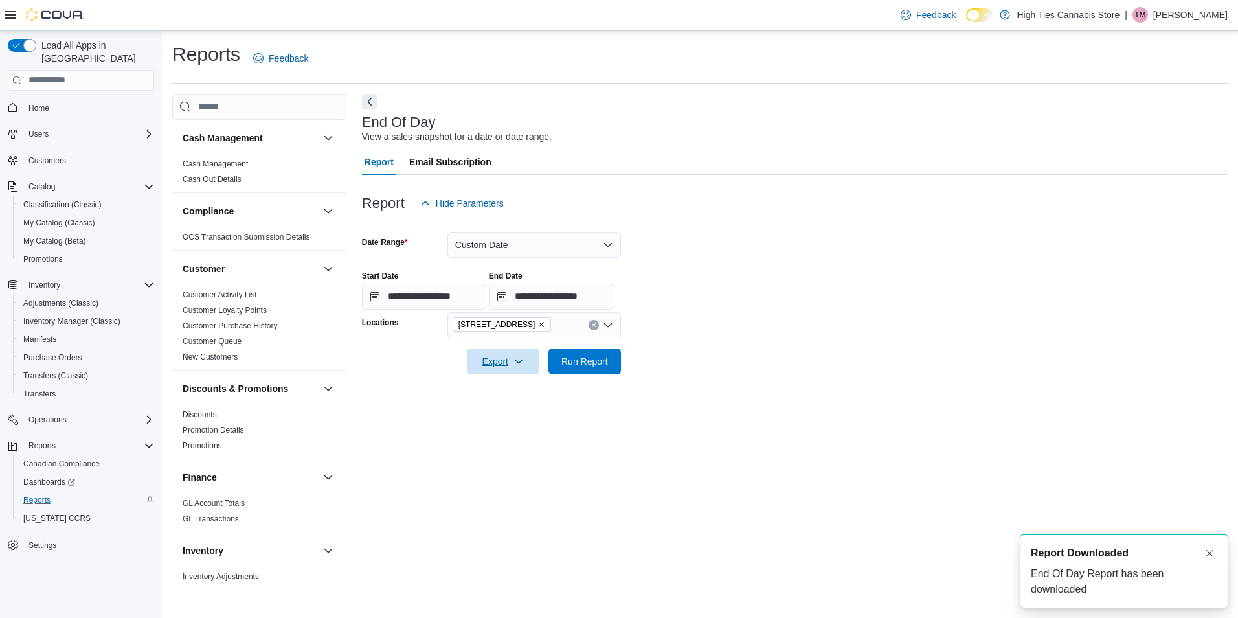
scroll to position [0, 0]
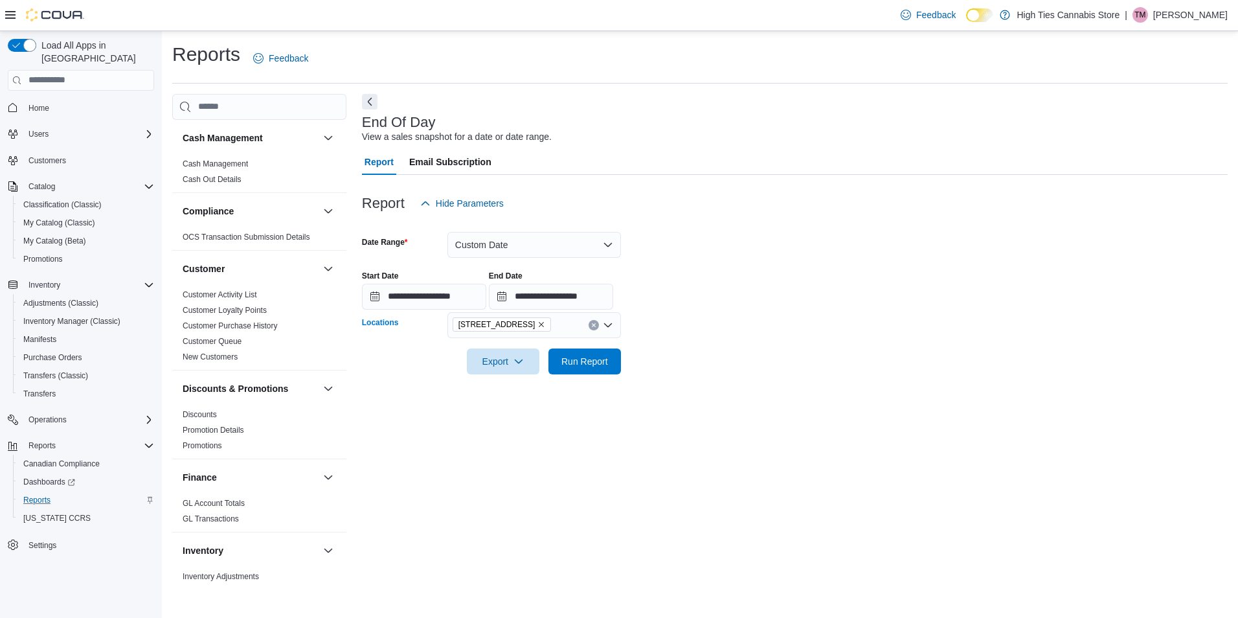
click at [537, 326] on icon "Remove 5787 County Rd 17 from selection in this group" at bounding box center [541, 324] width 8 height 8
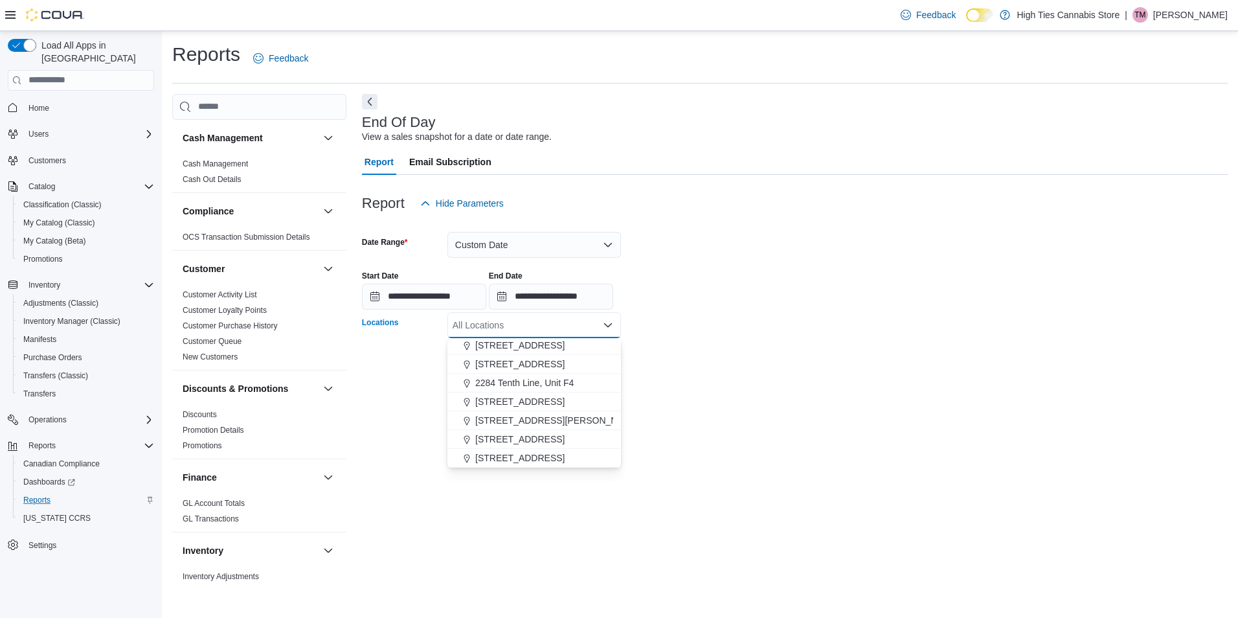
scroll to position [194, 0]
click at [537, 376] on span "[STREET_ADDRESS]" at bounding box center [519, 378] width 89 height 13
click at [736, 372] on form "**********" at bounding box center [795, 295] width 866 height 158
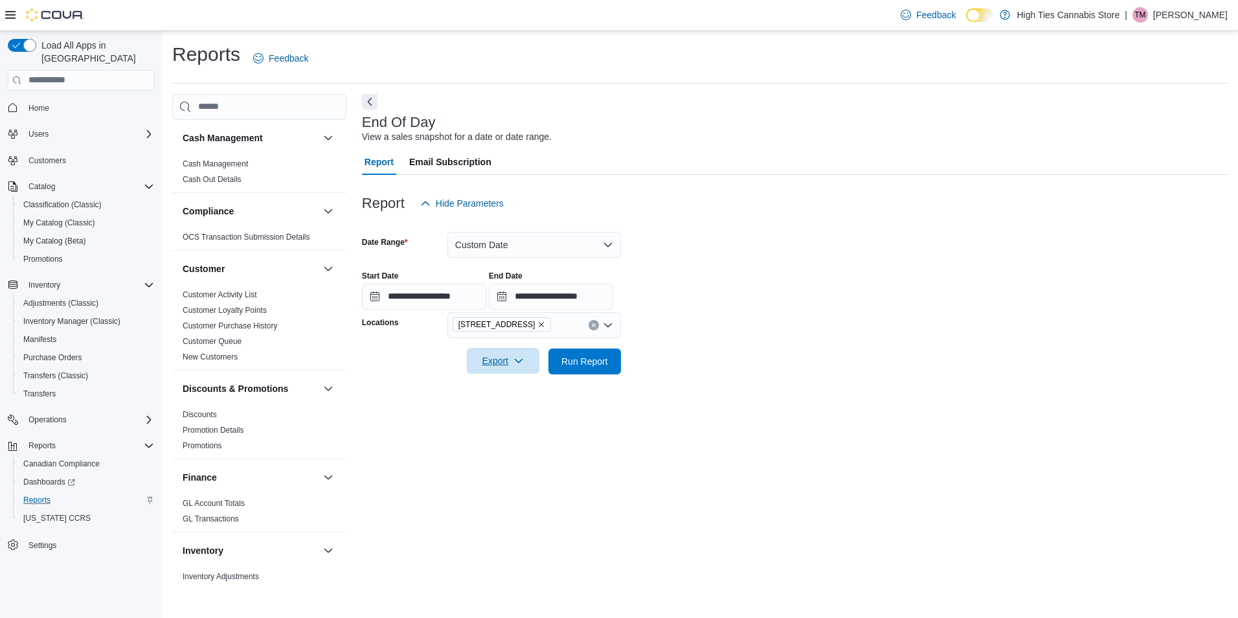
click at [498, 359] on span "Export" at bounding box center [503, 361] width 57 height 26
click at [502, 409] on span "Export to Pdf" at bounding box center [505, 413] width 58 height 10
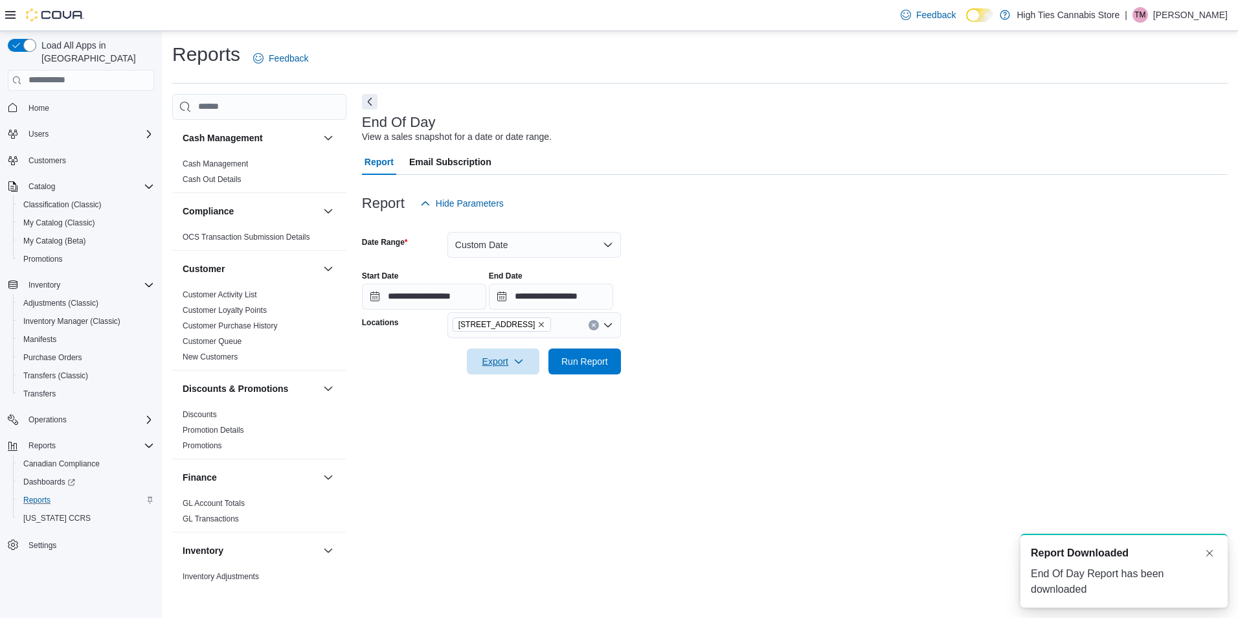
scroll to position [0, 0]
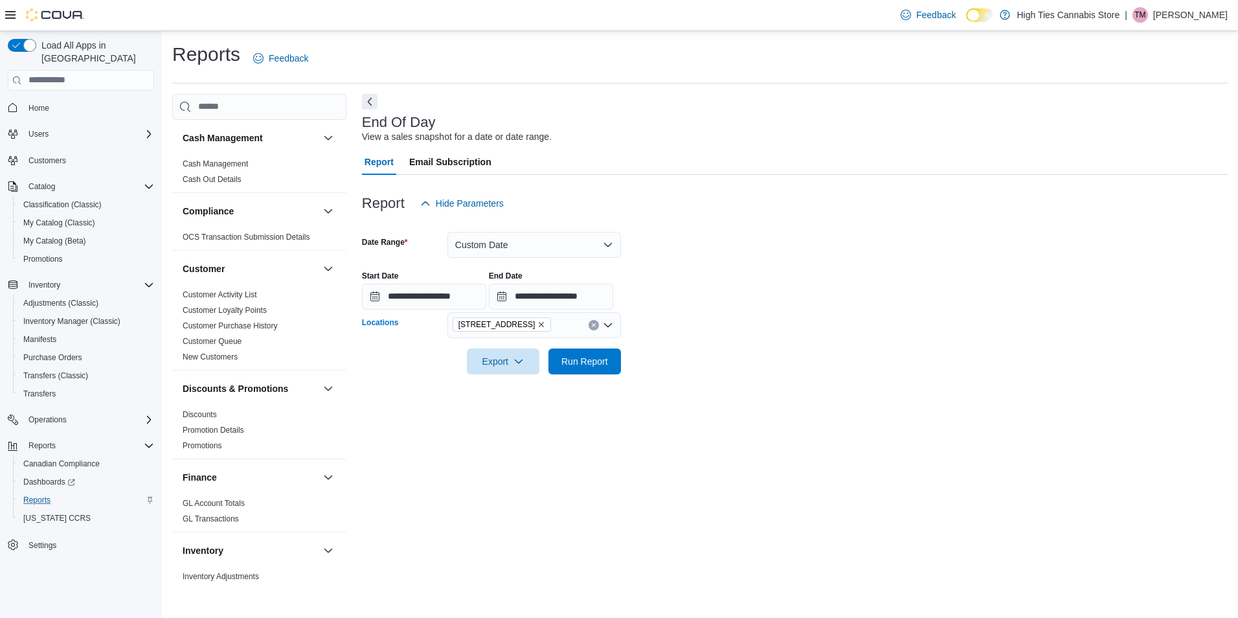
click at [537, 323] on icon "Remove 484 Rideau Street from selection in this group" at bounding box center [541, 324] width 8 height 8
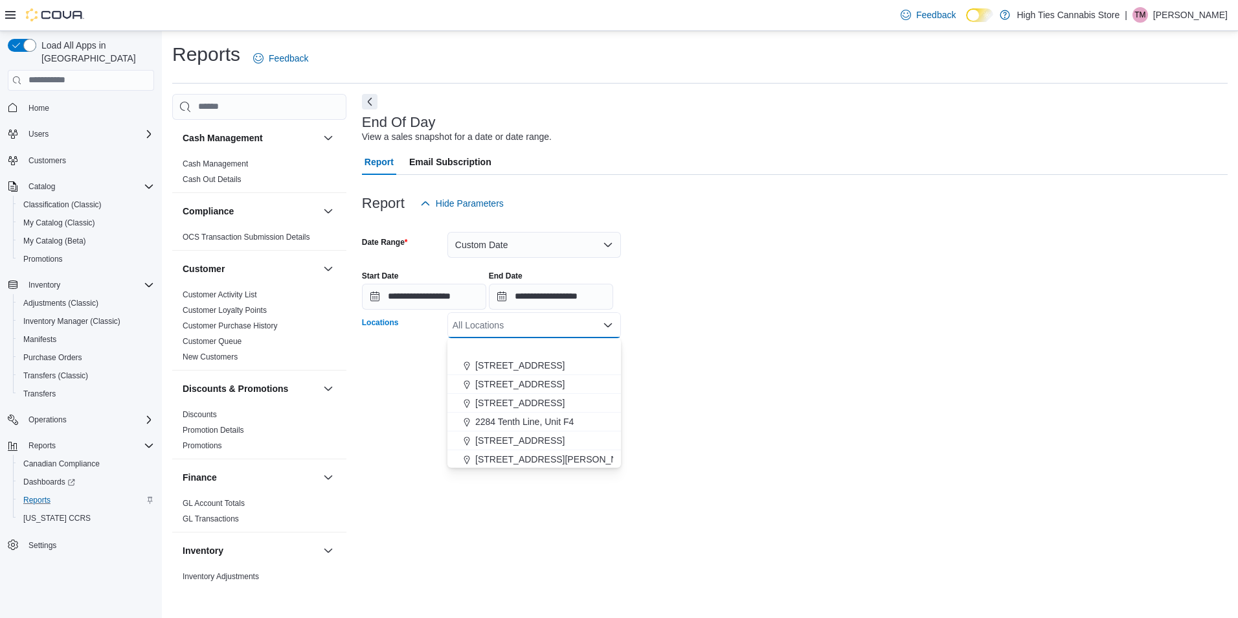
scroll to position [194, 0]
click at [539, 357] on span "[STREET_ADDRESS][PERSON_NAME]" at bounding box center [557, 359] width 164 height 13
click at [712, 357] on form "**********" at bounding box center [795, 295] width 866 height 158
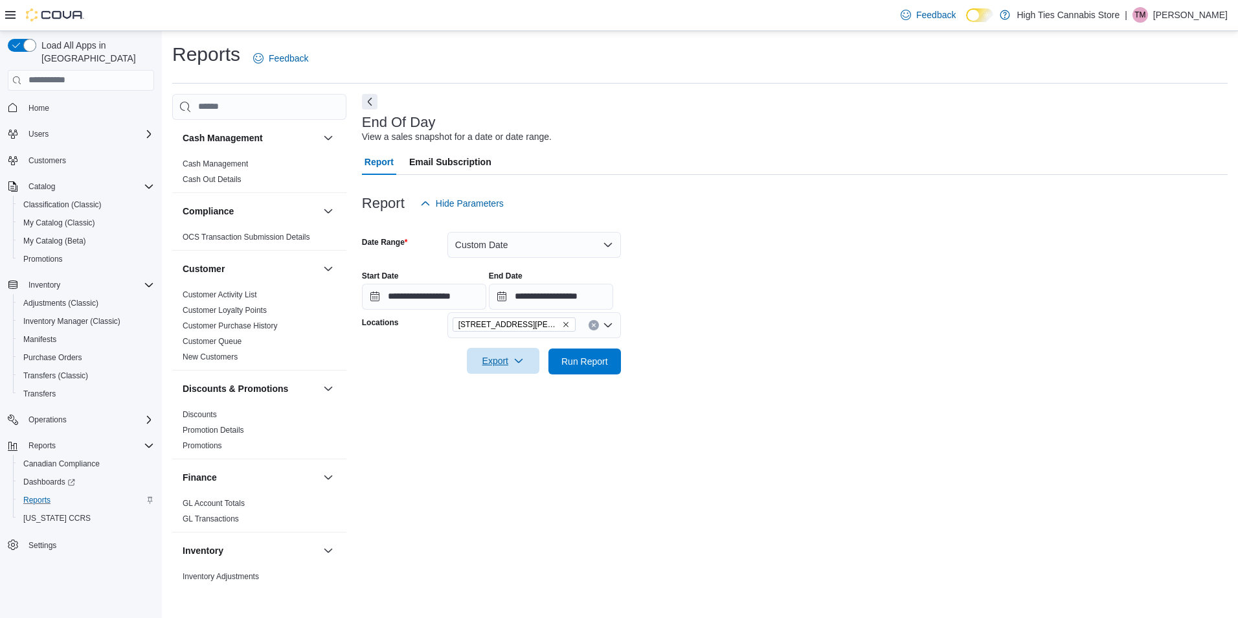
click at [497, 356] on span "Export" at bounding box center [503, 361] width 57 height 26
click at [495, 414] on span "Export to Pdf" at bounding box center [505, 413] width 58 height 10
click at [562, 322] on icon "Remove 2518-2520 Innes Rd from selection in this group" at bounding box center [566, 324] width 8 height 8
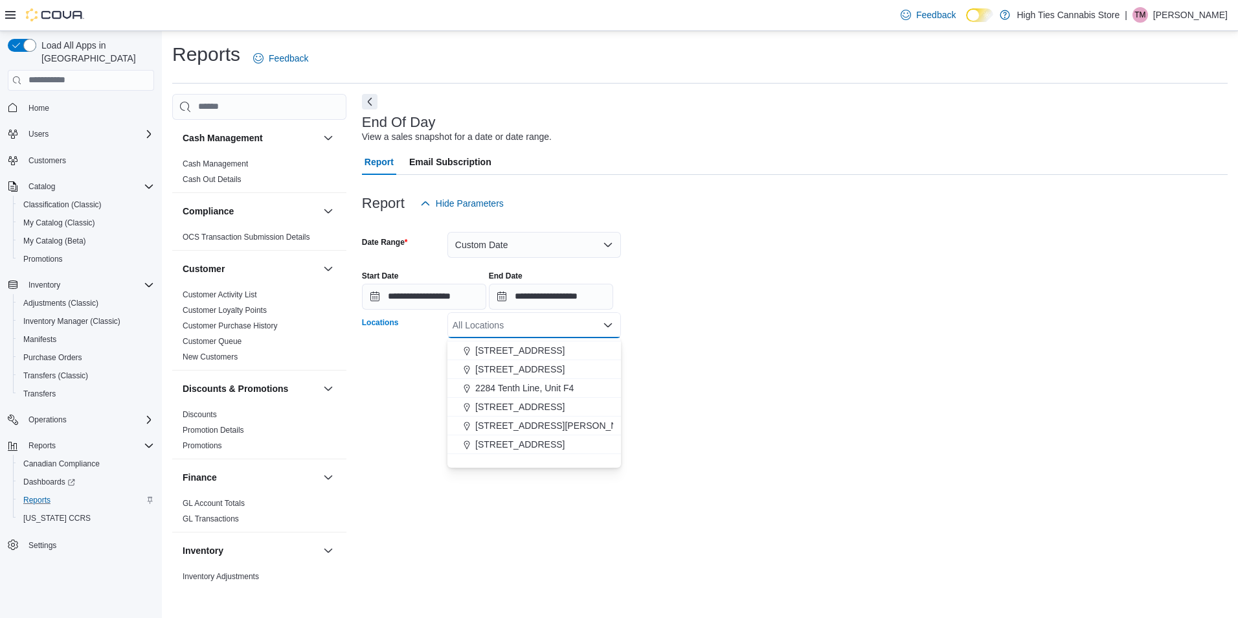
scroll to position [129, 0]
click at [546, 389] on span "2284 Tenth Line, Unit F4" at bounding box center [524, 386] width 98 height 13
click at [772, 366] on form "**********" at bounding box center [795, 295] width 866 height 158
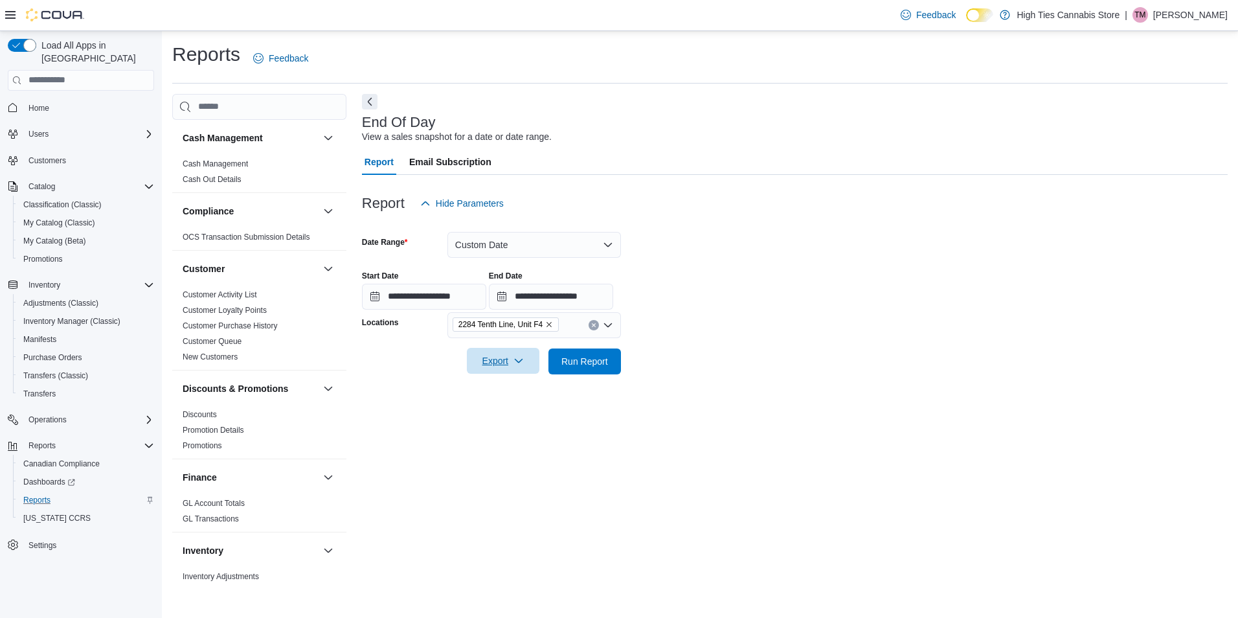
click at [493, 358] on span "Export" at bounding box center [503, 361] width 57 height 26
click at [501, 414] on span "Export to Pdf" at bounding box center [505, 413] width 58 height 10
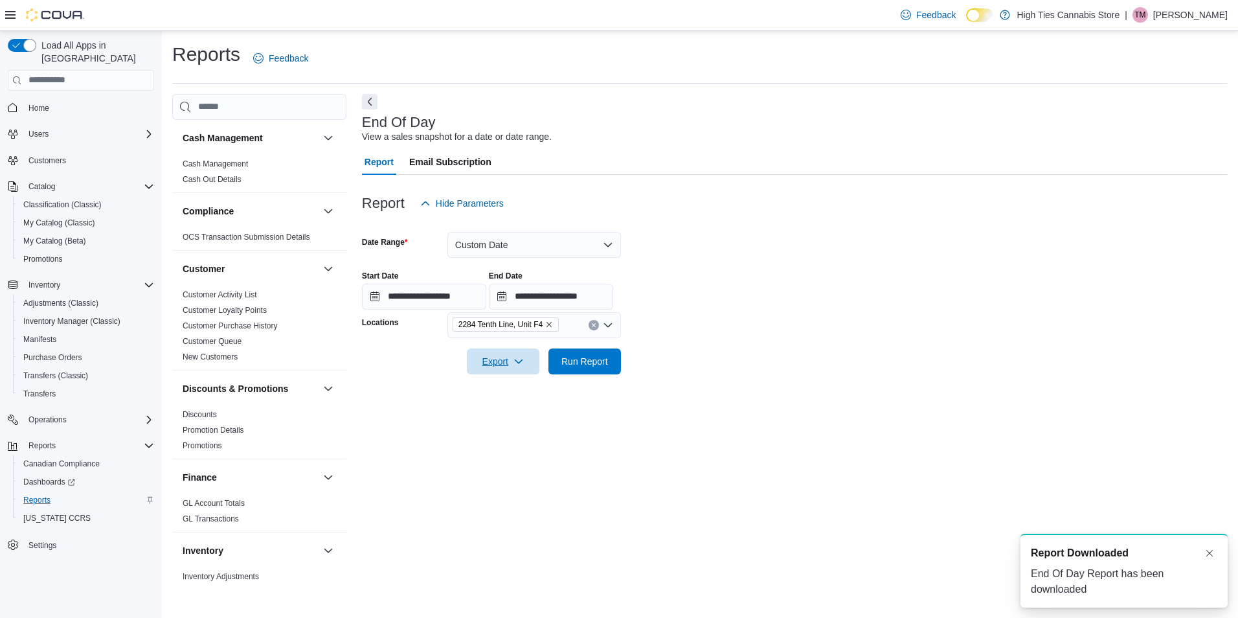
scroll to position [0, 0]
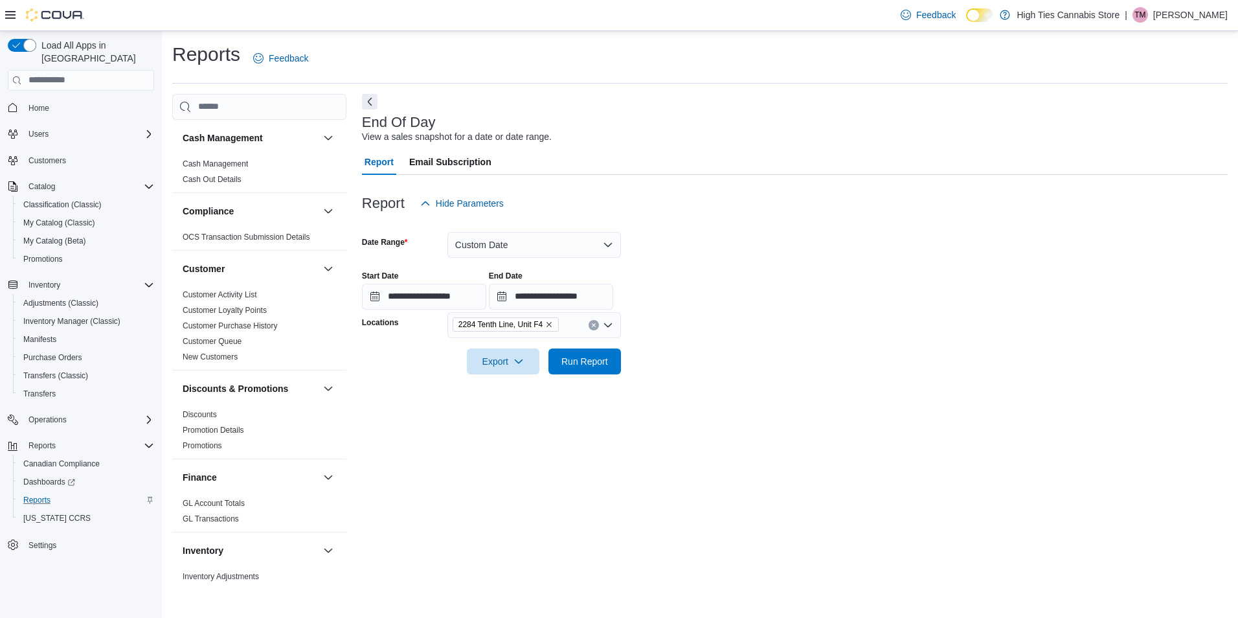
click at [553, 324] on icon "Remove 2284 Tenth Line, Unit F4 from selection in this group" at bounding box center [549, 324] width 8 height 8
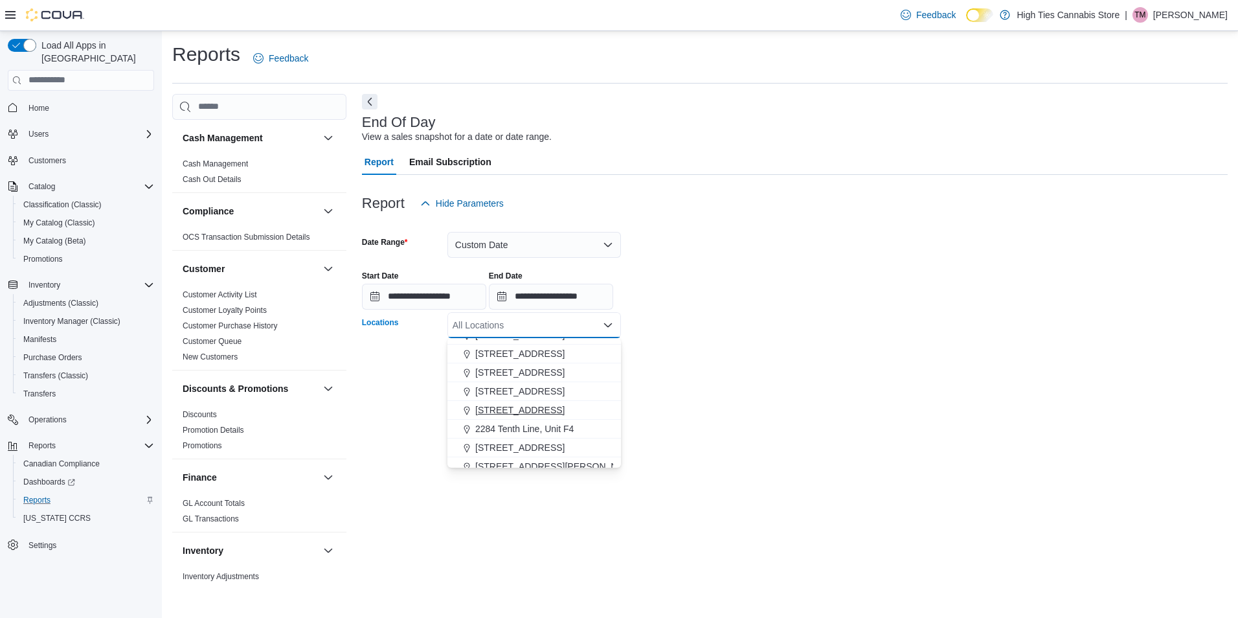
scroll to position [65, 0]
click at [521, 417] on span "[STREET_ADDRESS]" at bounding box center [519, 413] width 89 height 13
click at [777, 385] on div at bounding box center [795, 382] width 866 height 16
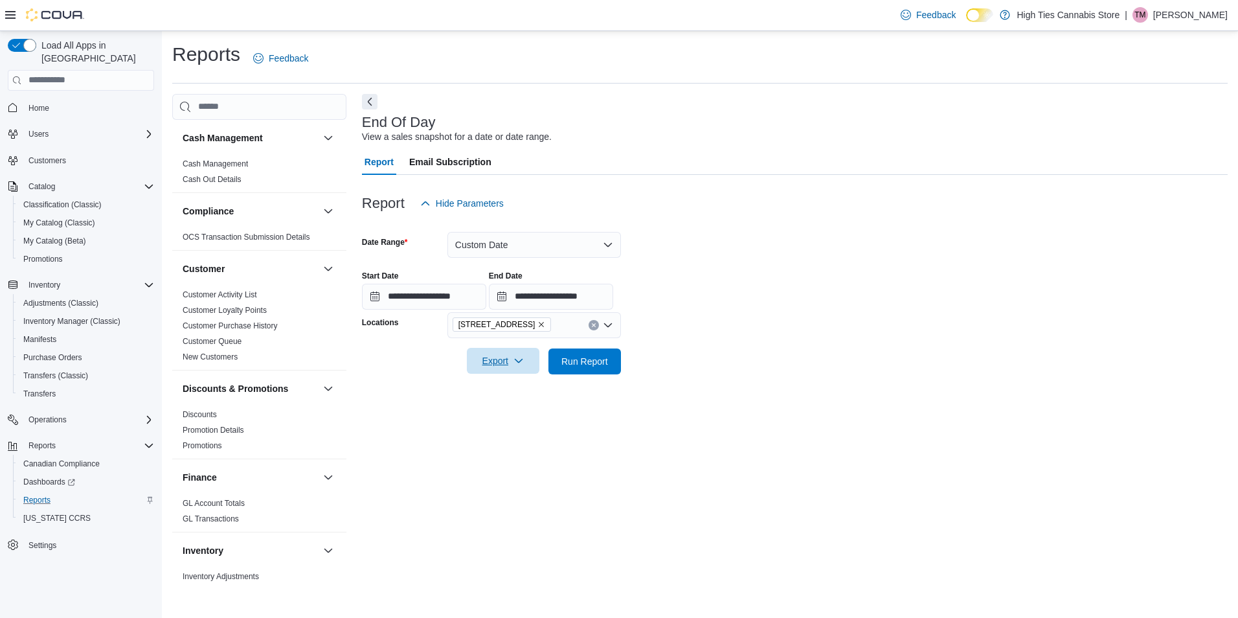
click at [486, 357] on span "Export" at bounding box center [503, 361] width 57 height 26
click at [515, 414] on span "Export to Pdf" at bounding box center [505, 413] width 58 height 10
click at [412, 298] on input "**********" at bounding box center [424, 297] width 124 height 26
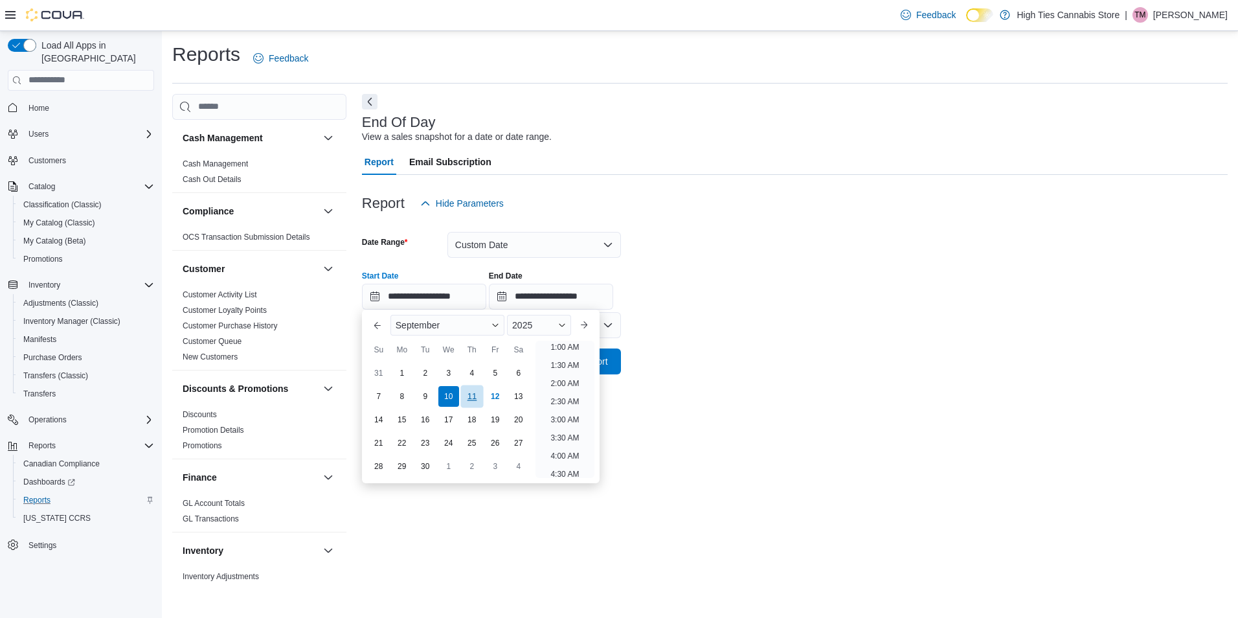
click at [469, 396] on div "11" at bounding box center [471, 396] width 23 height 23
type input "**********"
click at [835, 351] on form "**********" at bounding box center [795, 295] width 866 height 158
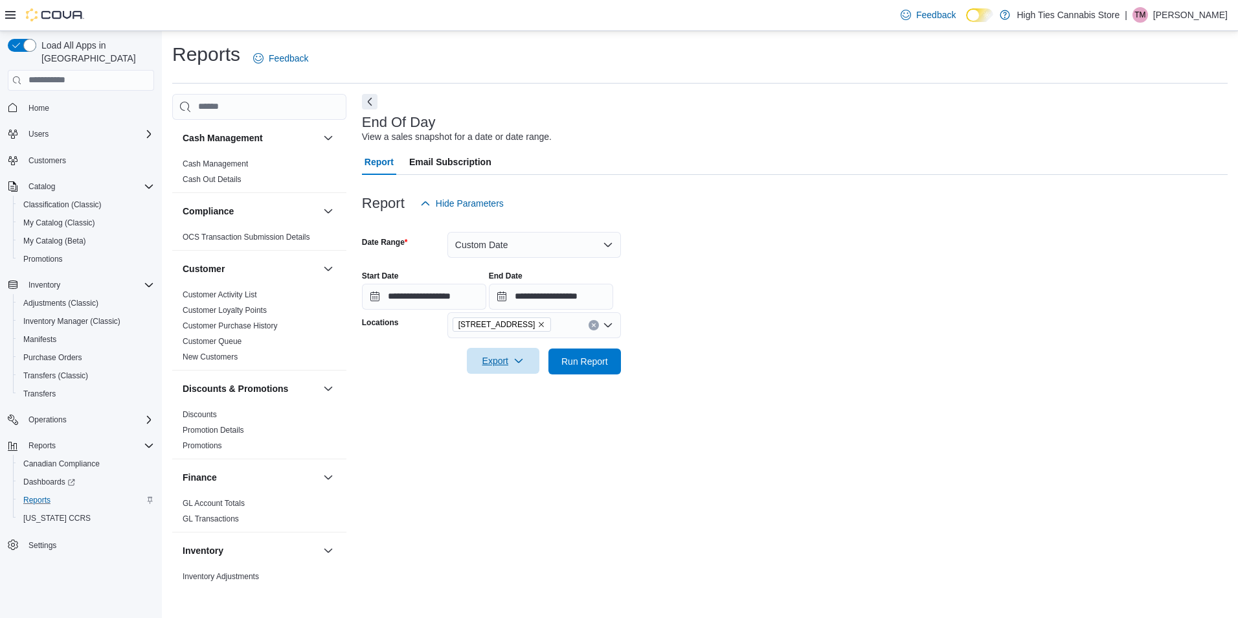
drag, startPoint x: 495, startPoint y: 357, endPoint x: 494, endPoint y: 368, distance: 11.1
click at [496, 357] on span "Export" at bounding box center [503, 361] width 57 height 26
click at [508, 419] on button "Export to Pdf" at bounding box center [505, 413] width 74 height 26
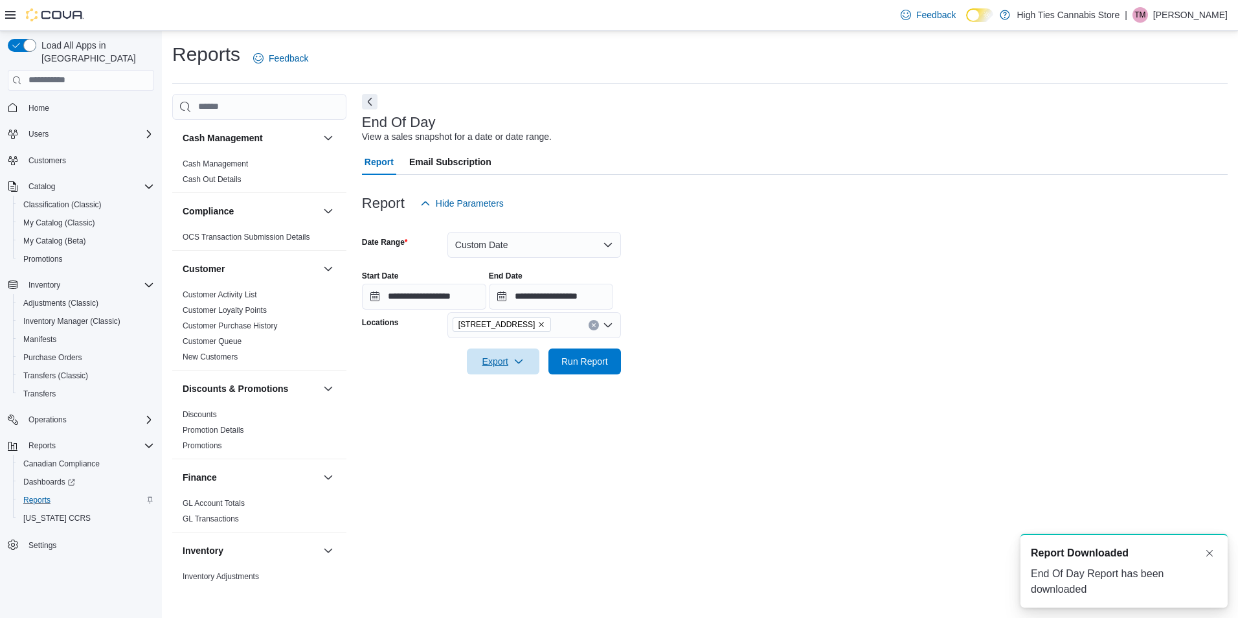
scroll to position [0, 0]
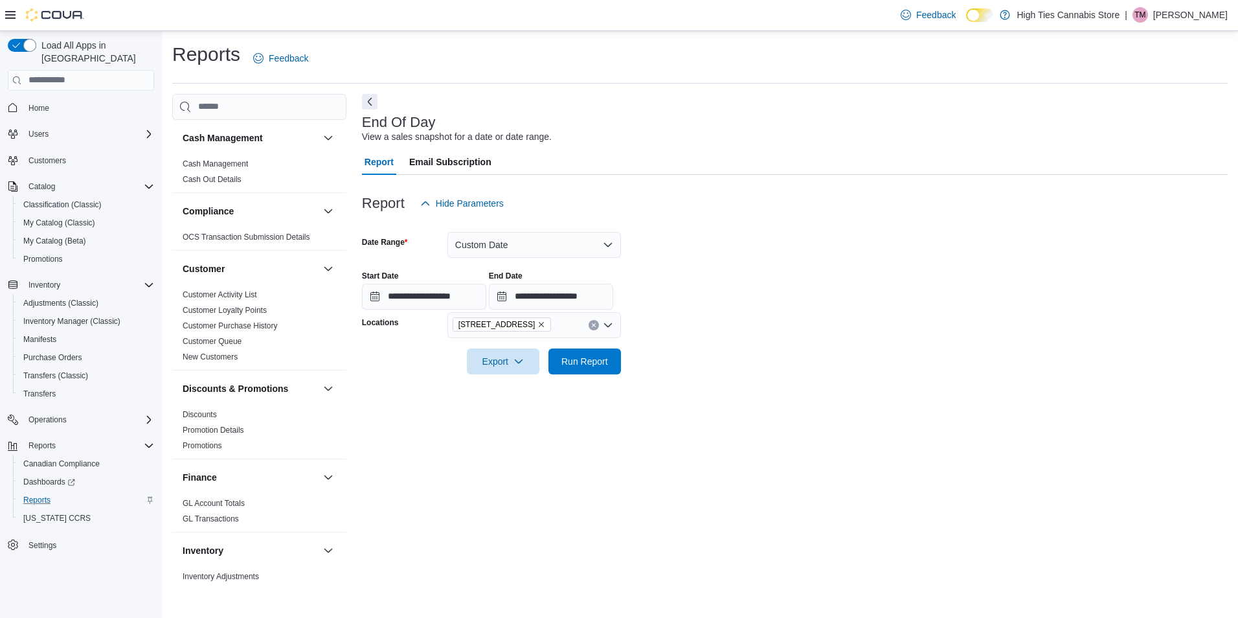
click at [537, 324] on icon "Remove 179 Montreal Rd from selection in this group" at bounding box center [541, 324] width 8 height 8
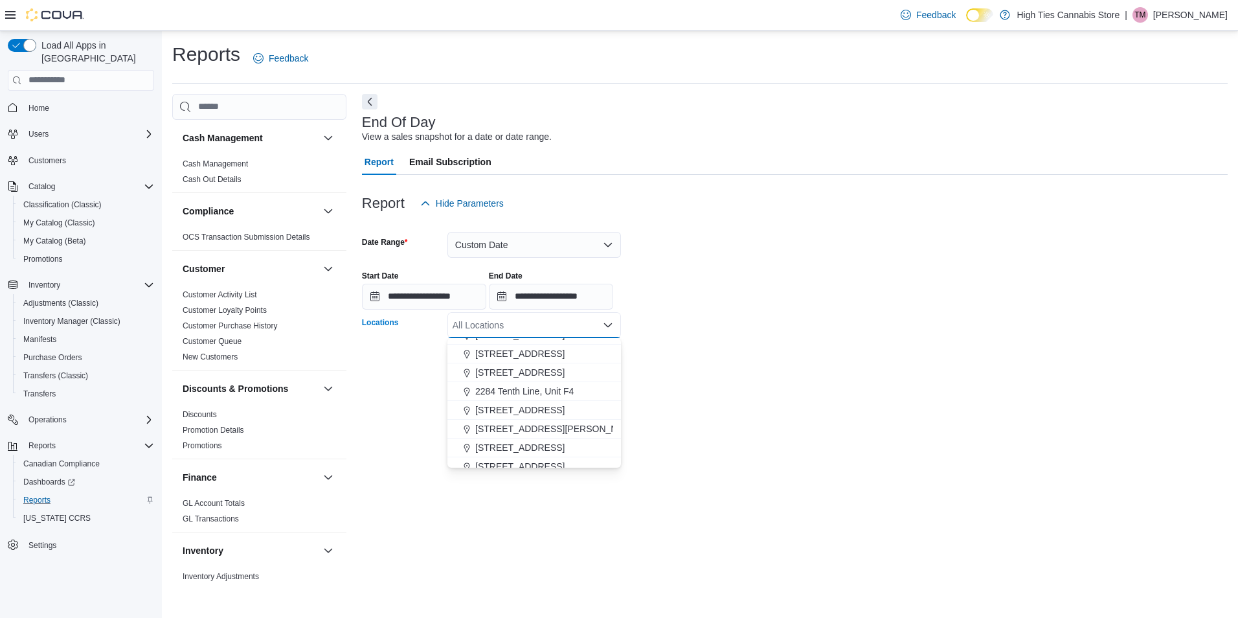
scroll to position [129, 0]
click at [528, 387] on span "2284 Tenth Line, Unit F4" at bounding box center [524, 386] width 98 height 13
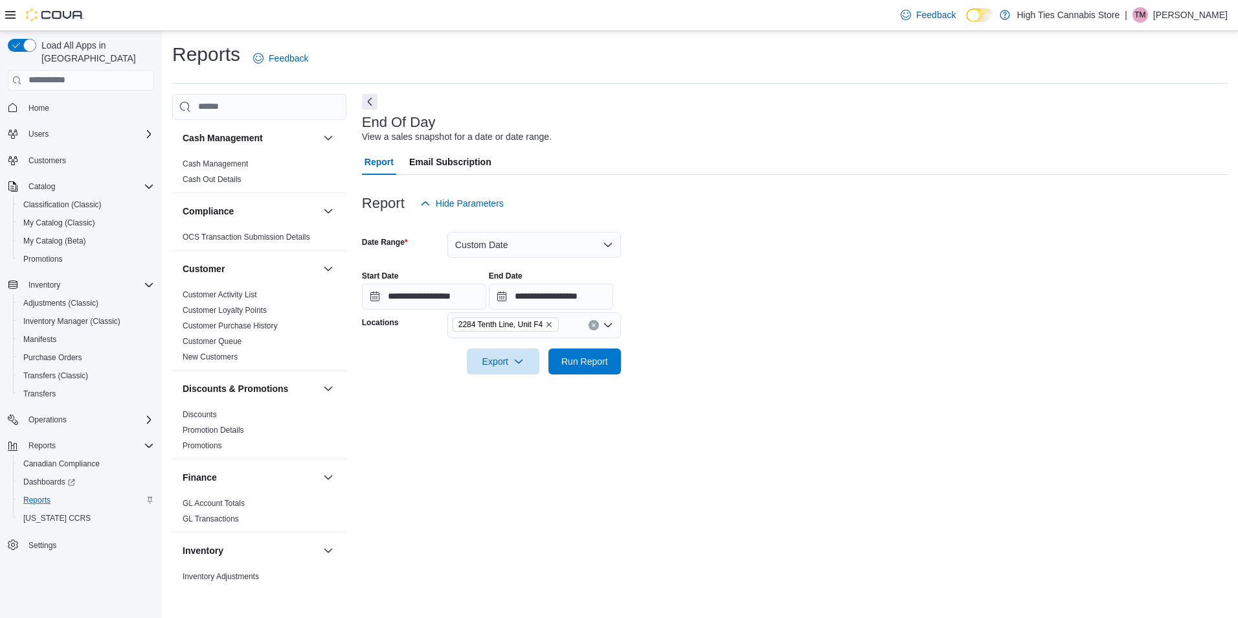
click at [758, 390] on div "**********" at bounding box center [795, 338] width 866 height 489
click at [475, 354] on span "Export" at bounding box center [503, 361] width 57 height 26
click at [491, 410] on span "Export to Pdf" at bounding box center [505, 413] width 58 height 10
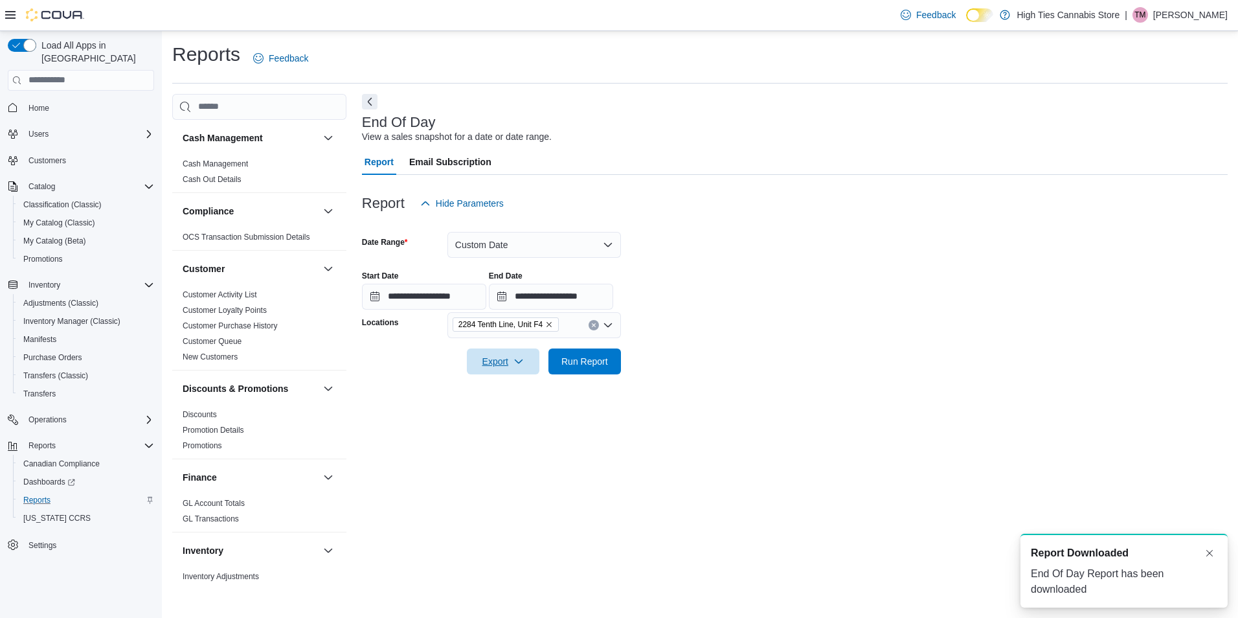
scroll to position [0, 0]
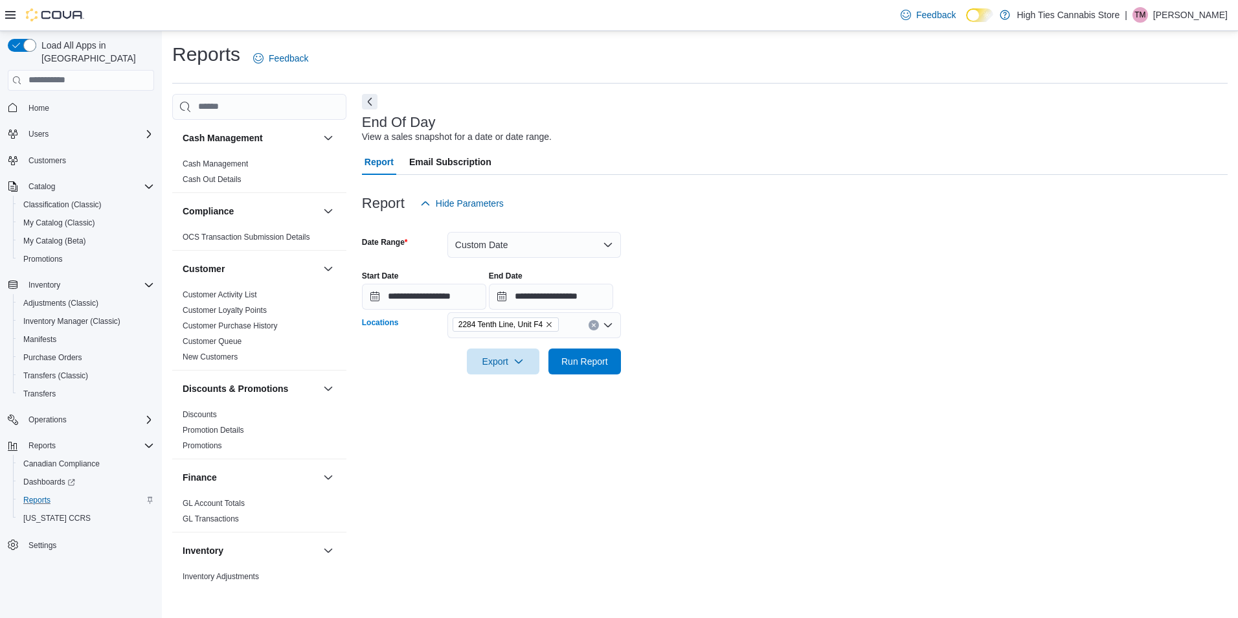
click at [552, 321] on icon "Remove 2284 Tenth Line, Unit F4 from selection in this group" at bounding box center [549, 324] width 8 height 8
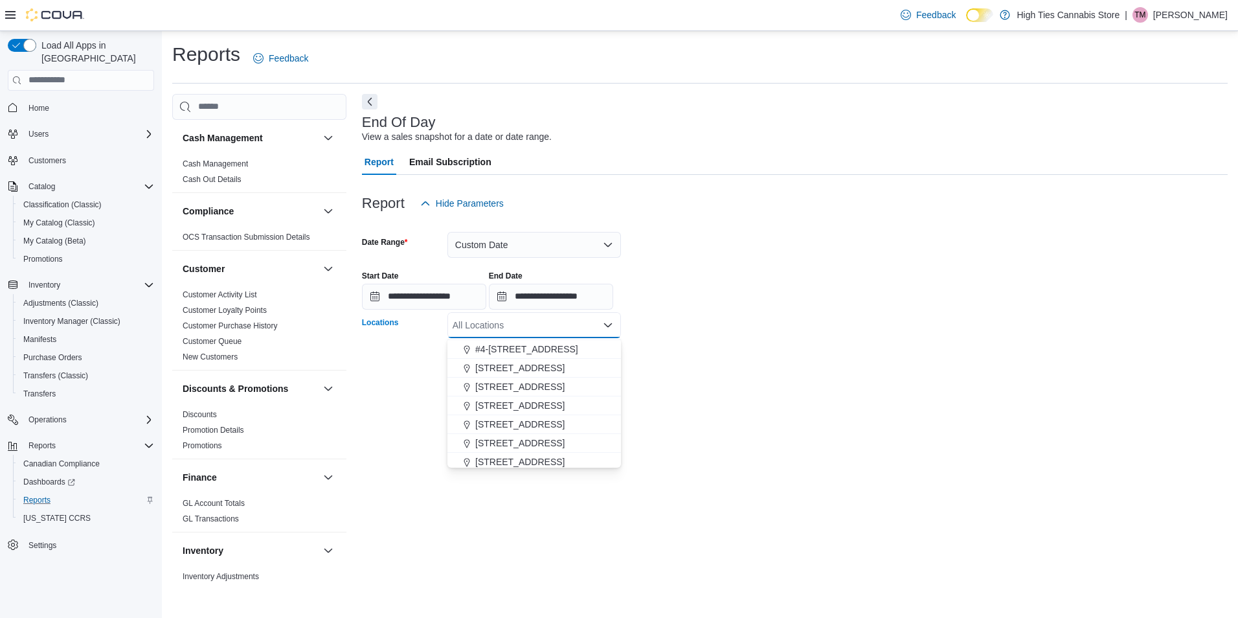
scroll to position [129, 0]
click at [524, 424] on span "[STREET_ADDRESS][PERSON_NAME]" at bounding box center [557, 424] width 164 height 13
click at [770, 404] on div "**********" at bounding box center [795, 338] width 866 height 489
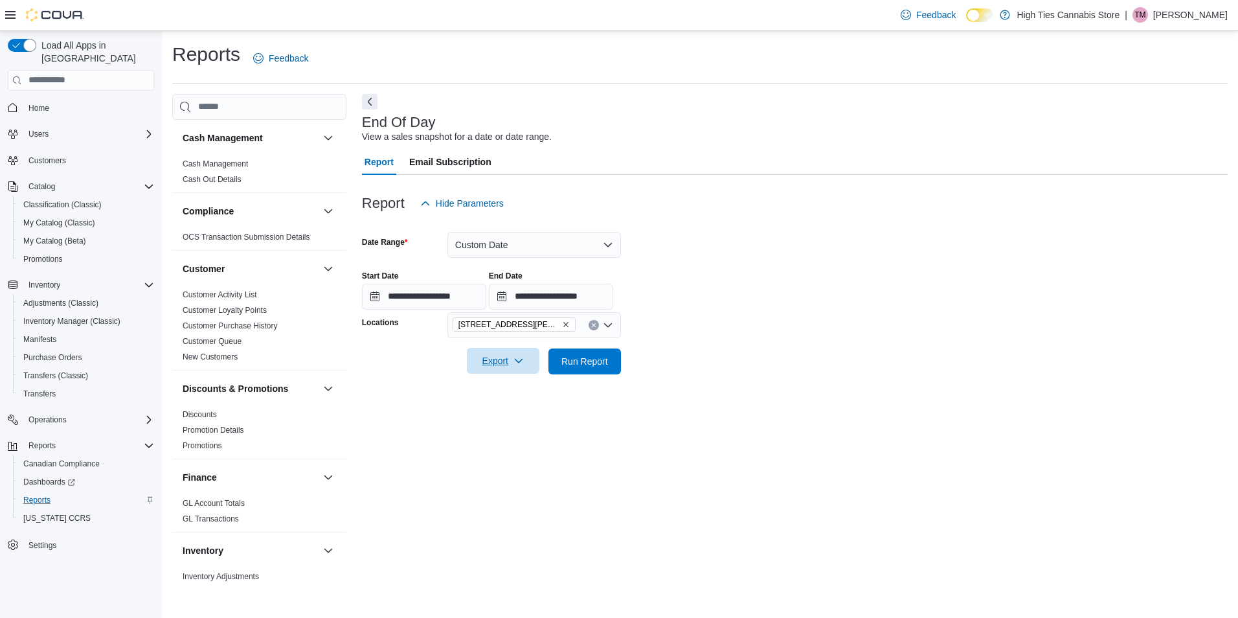
click at [489, 357] on span "Export" at bounding box center [503, 361] width 57 height 26
click at [510, 412] on span "Export to Pdf" at bounding box center [505, 413] width 58 height 10
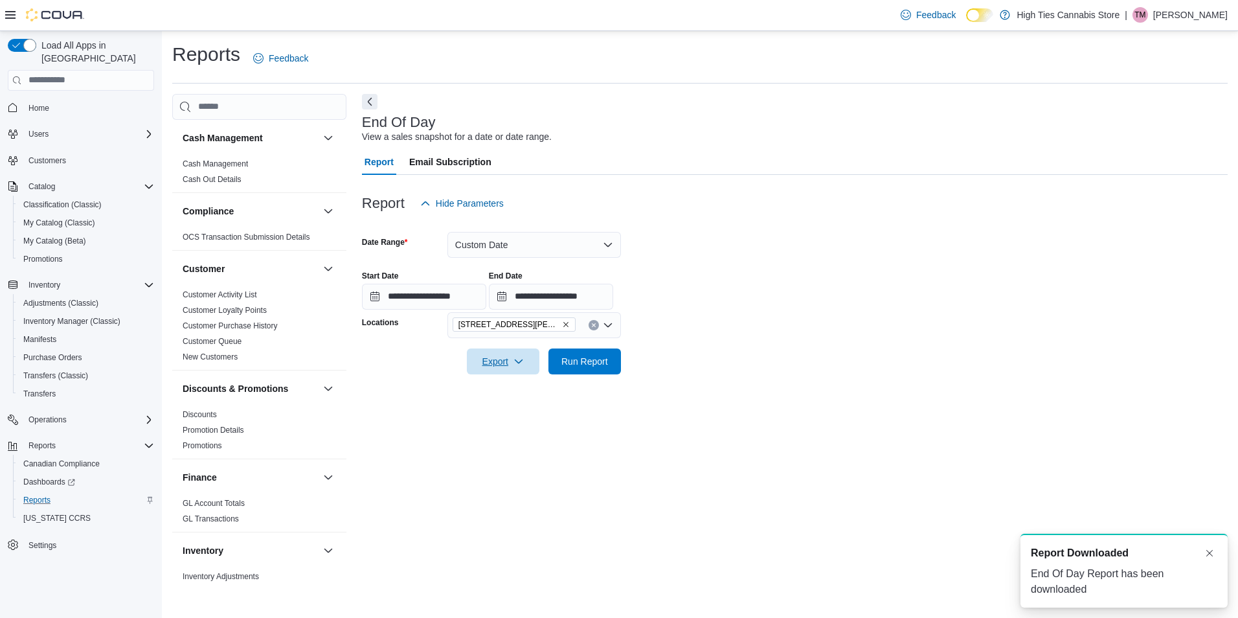
scroll to position [0, 0]
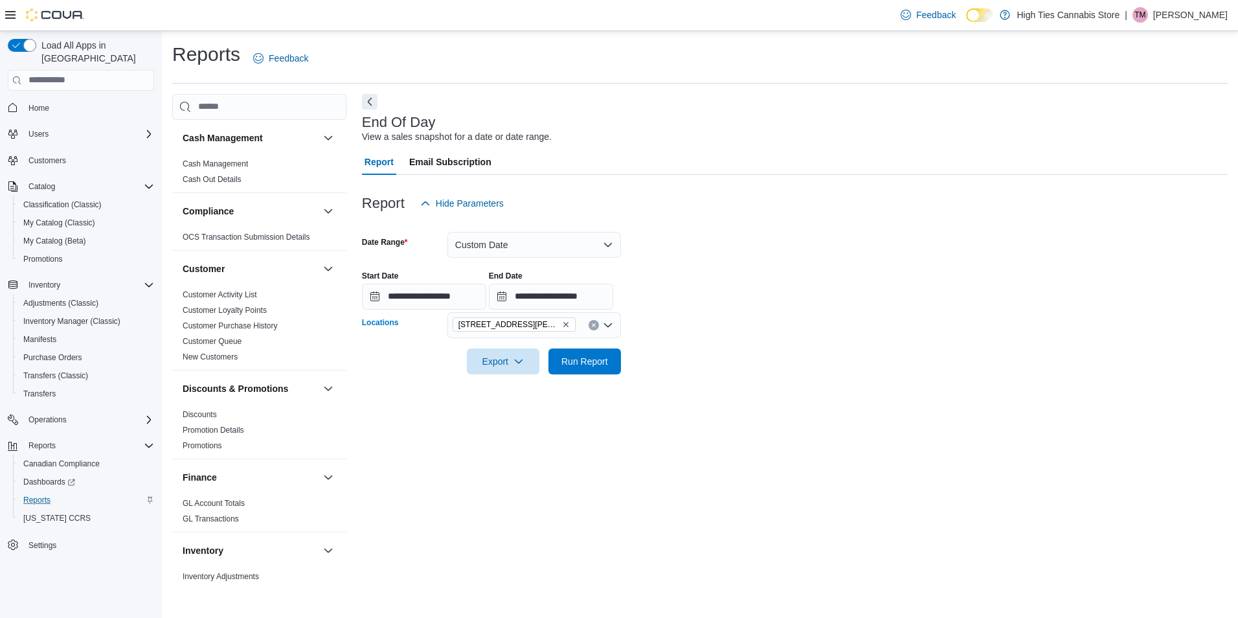
click at [562, 325] on icon "Remove 2518-2520 Innes Rd from selection in this group" at bounding box center [566, 324] width 8 height 8
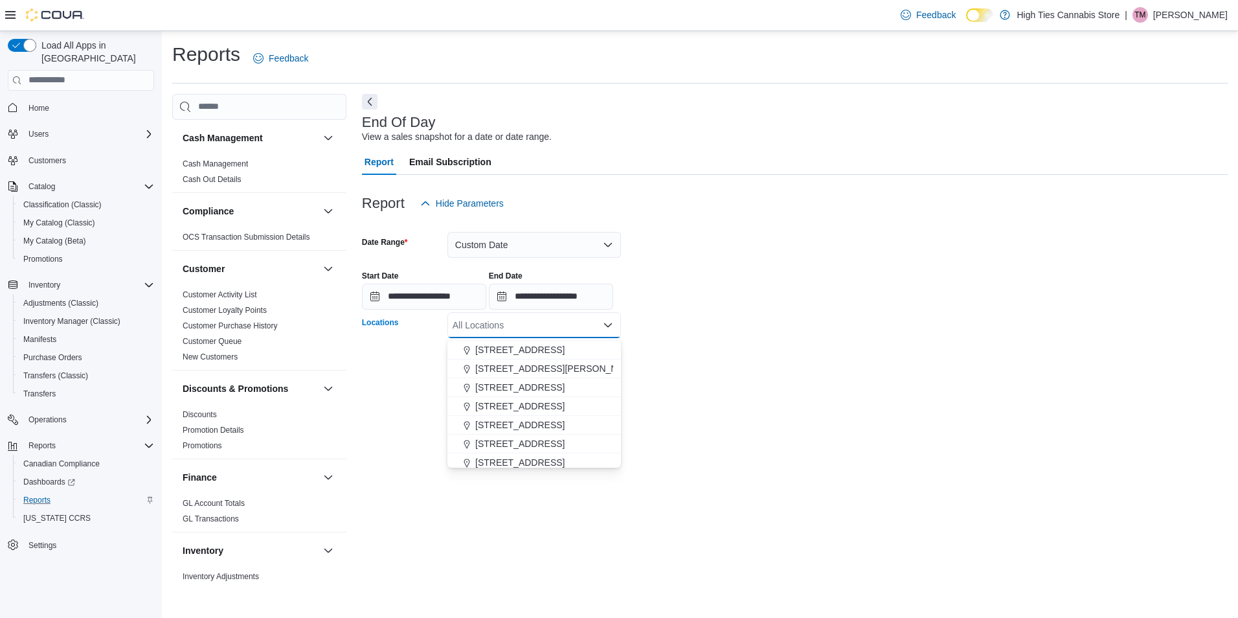
scroll to position [163, 0]
click at [545, 407] on span "[STREET_ADDRESS]" at bounding box center [519, 409] width 89 height 13
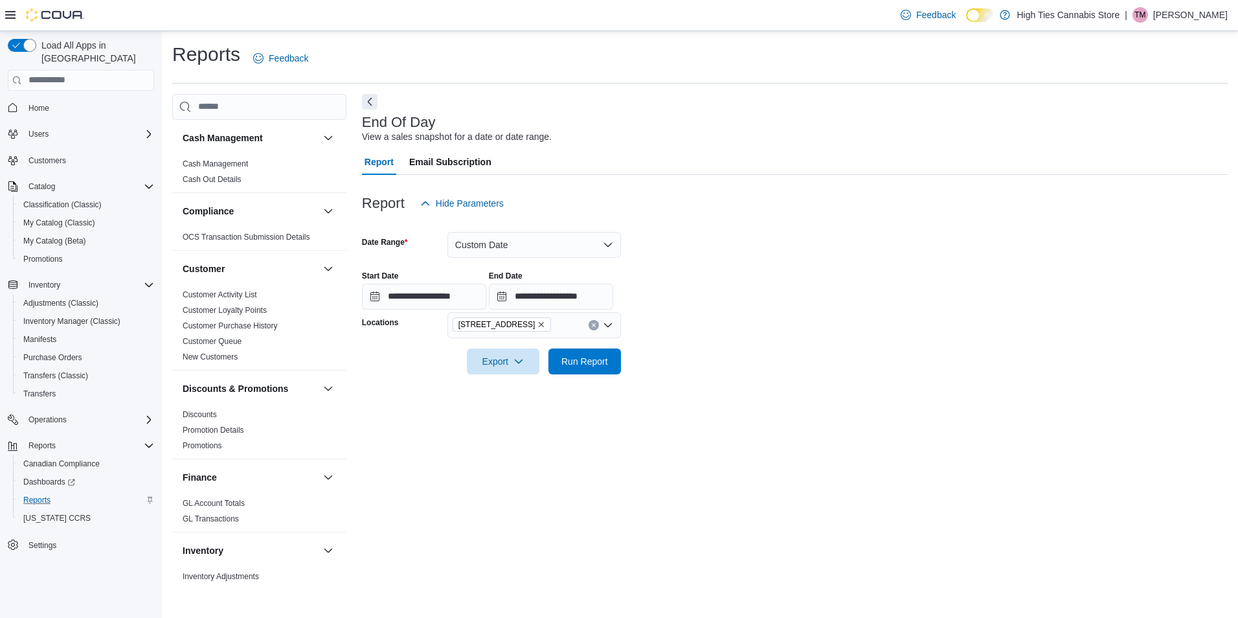
click at [737, 359] on form "**********" at bounding box center [795, 295] width 866 height 158
click at [493, 366] on span "Export" at bounding box center [503, 361] width 57 height 26
click at [495, 413] on span "Export to Pdf" at bounding box center [505, 413] width 58 height 10
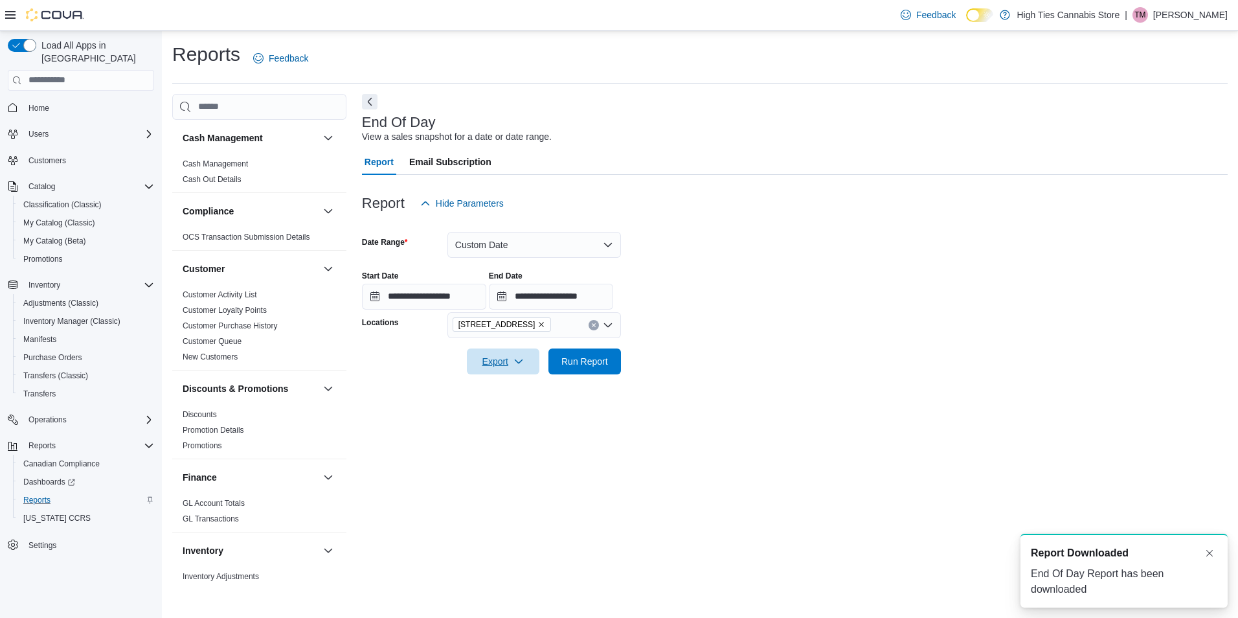
scroll to position [0, 0]
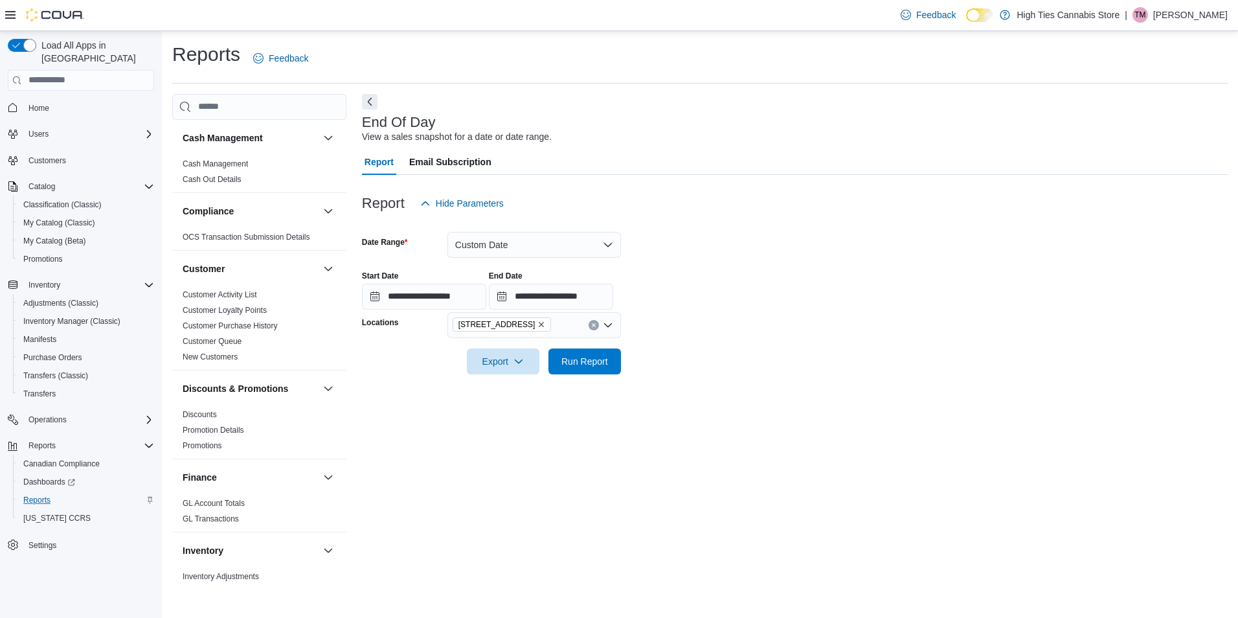
click at [532, 325] on span "[STREET_ADDRESS]" at bounding box center [502, 324] width 99 height 14
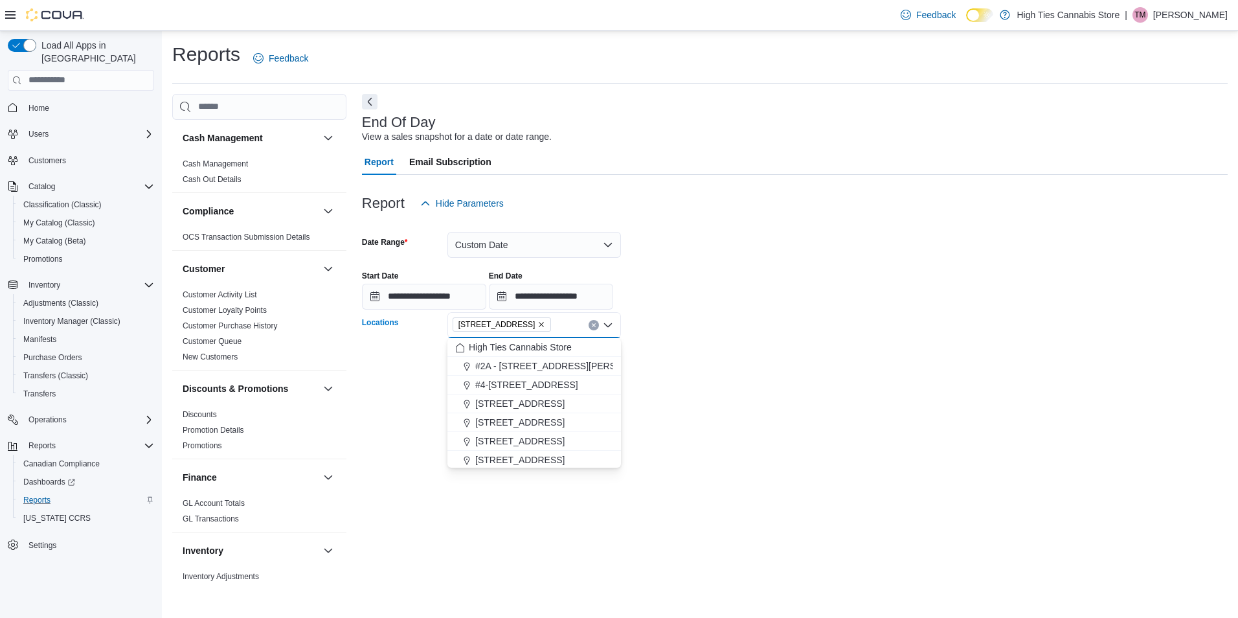
click at [537, 324] on icon "Remove 484 Rideau Street from selection in this group" at bounding box center [541, 324] width 8 height 8
click at [523, 412] on span "[STREET_ADDRESS]" at bounding box center [519, 415] width 89 height 13
click at [740, 397] on div "**********" at bounding box center [795, 338] width 866 height 489
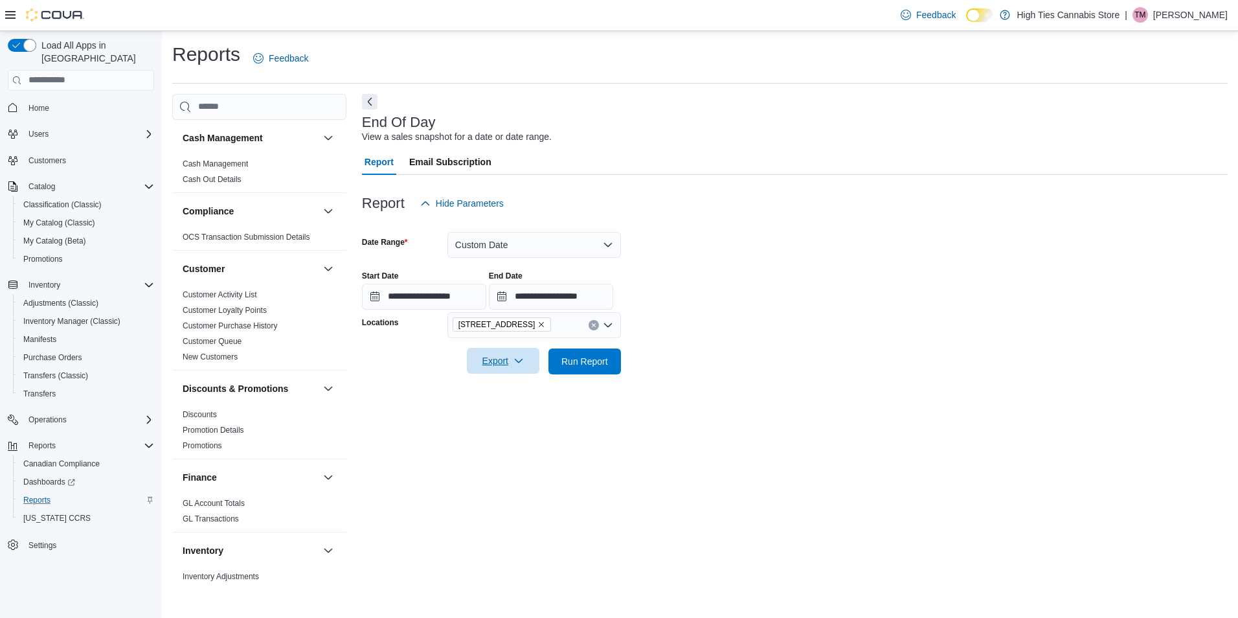
click at [510, 365] on span "Export" at bounding box center [503, 361] width 57 height 26
click at [501, 410] on span "Export to Pdf" at bounding box center [505, 413] width 58 height 10
click at [537, 325] on icon "Remove 5787 County Rd 17 from selection in this group" at bounding box center [541, 324] width 8 height 8
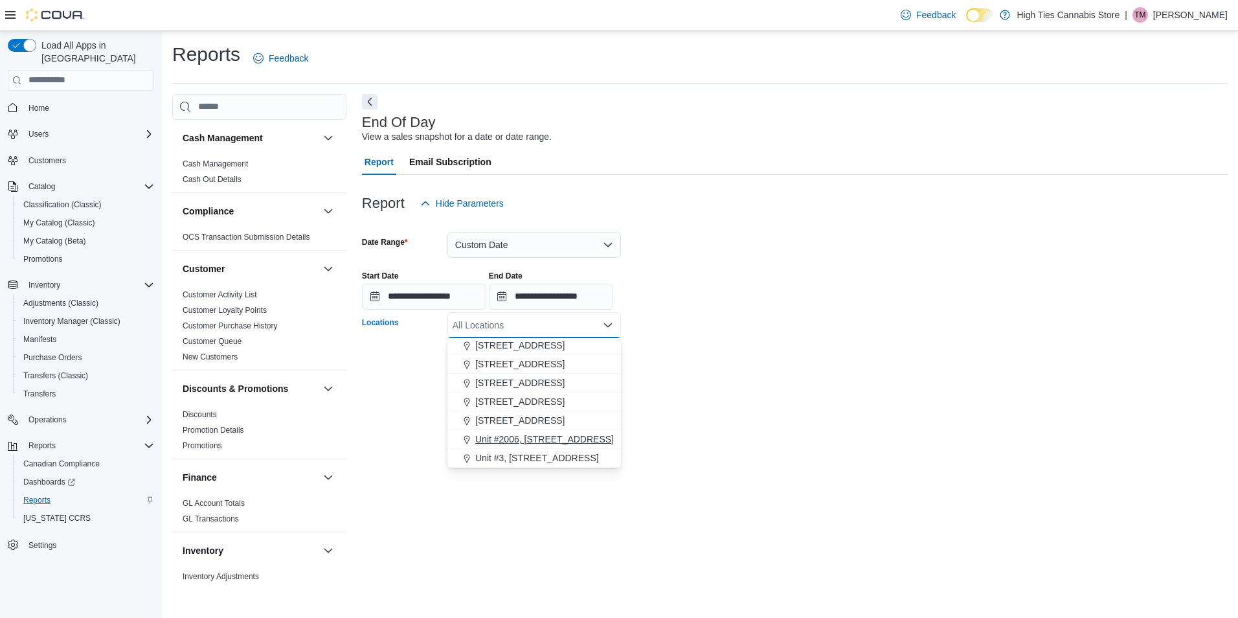
click at [550, 442] on span "Unit #2006, [STREET_ADDRESS][PERSON_NAME]" at bounding box center [581, 439] width 213 height 13
click at [754, 420] on div "**********" at bounding box center [795, 338] width 866 height 489
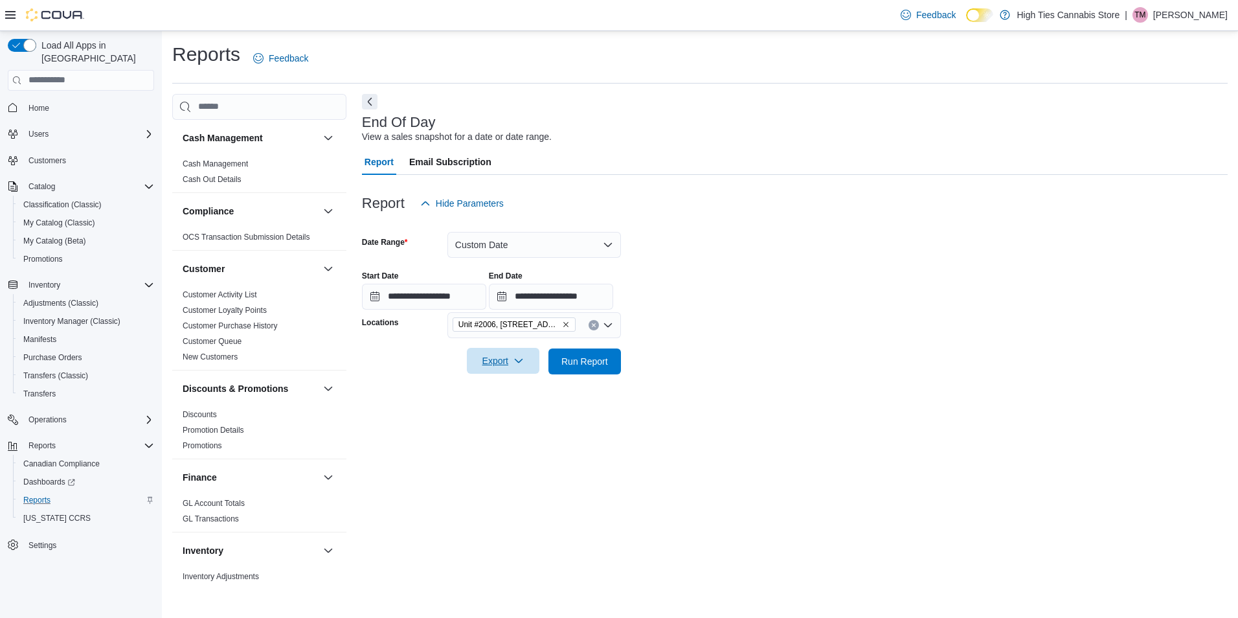
click at [499, 370] on span "Export" at bounding box center [503, 361] width 57 height 26
click at [506, 414] on span "Export to Pdf" at bounding box center [505, 413] width 58 height 10
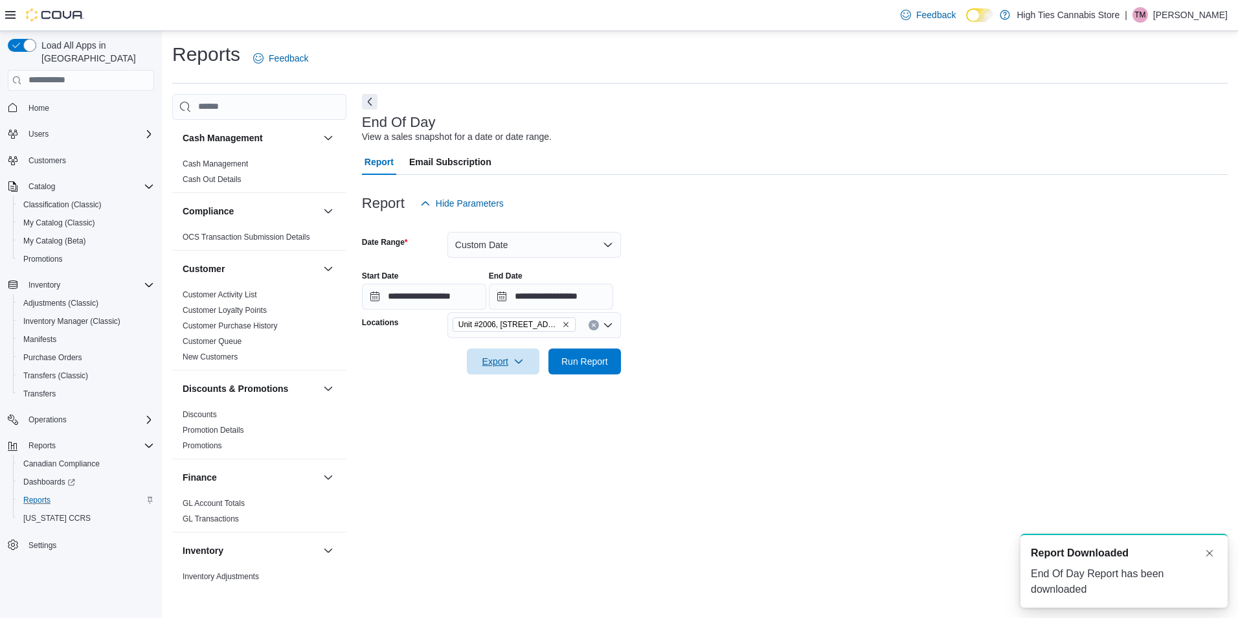
scroll to position [0, 0]
